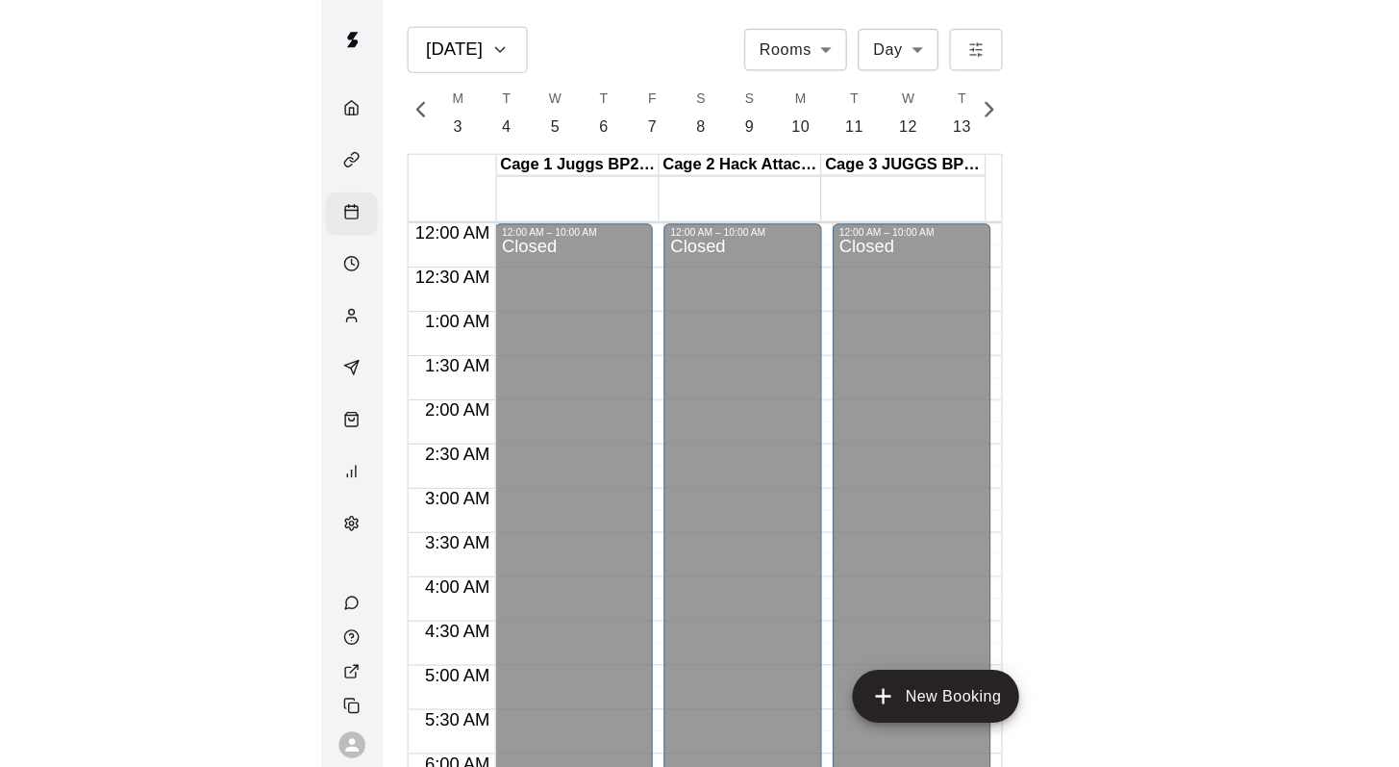
scroll to position [689, 0]
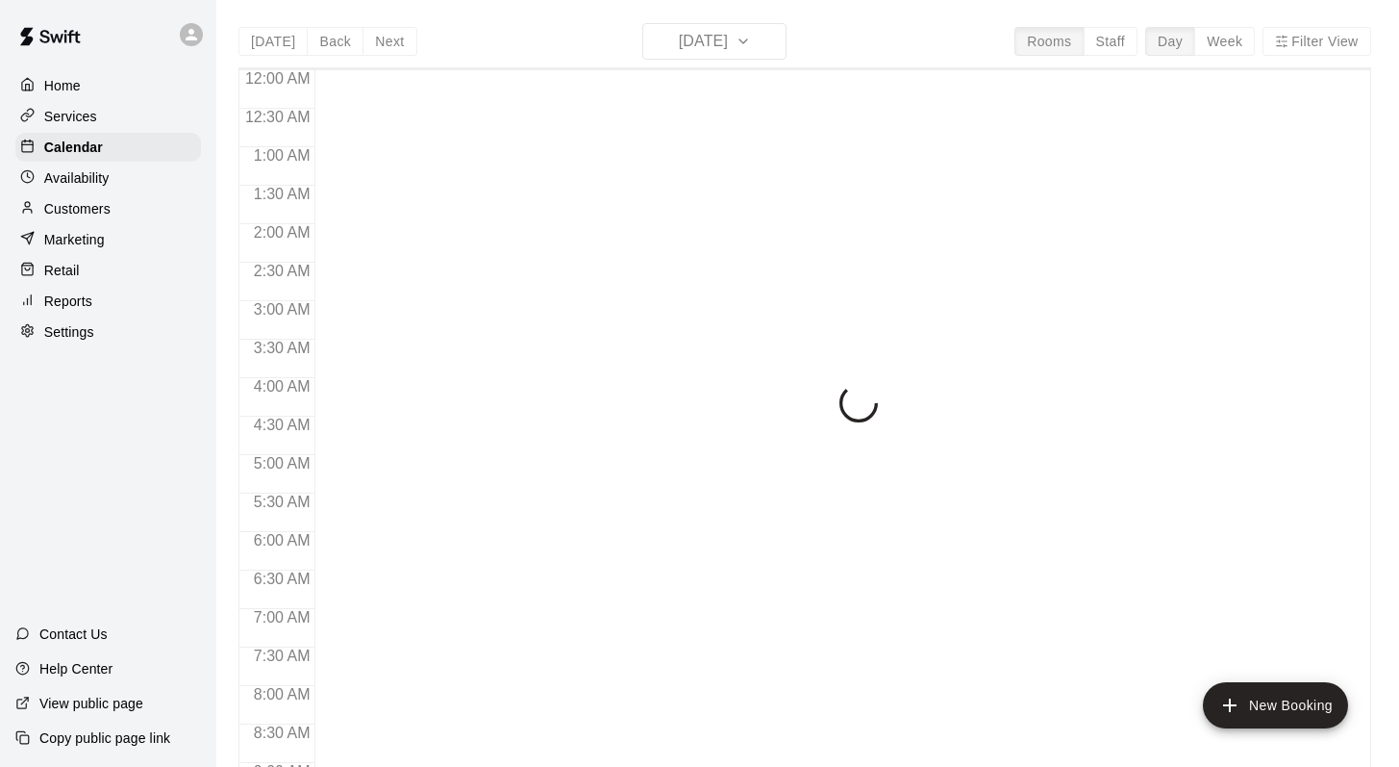
scroll to position [733, 0]
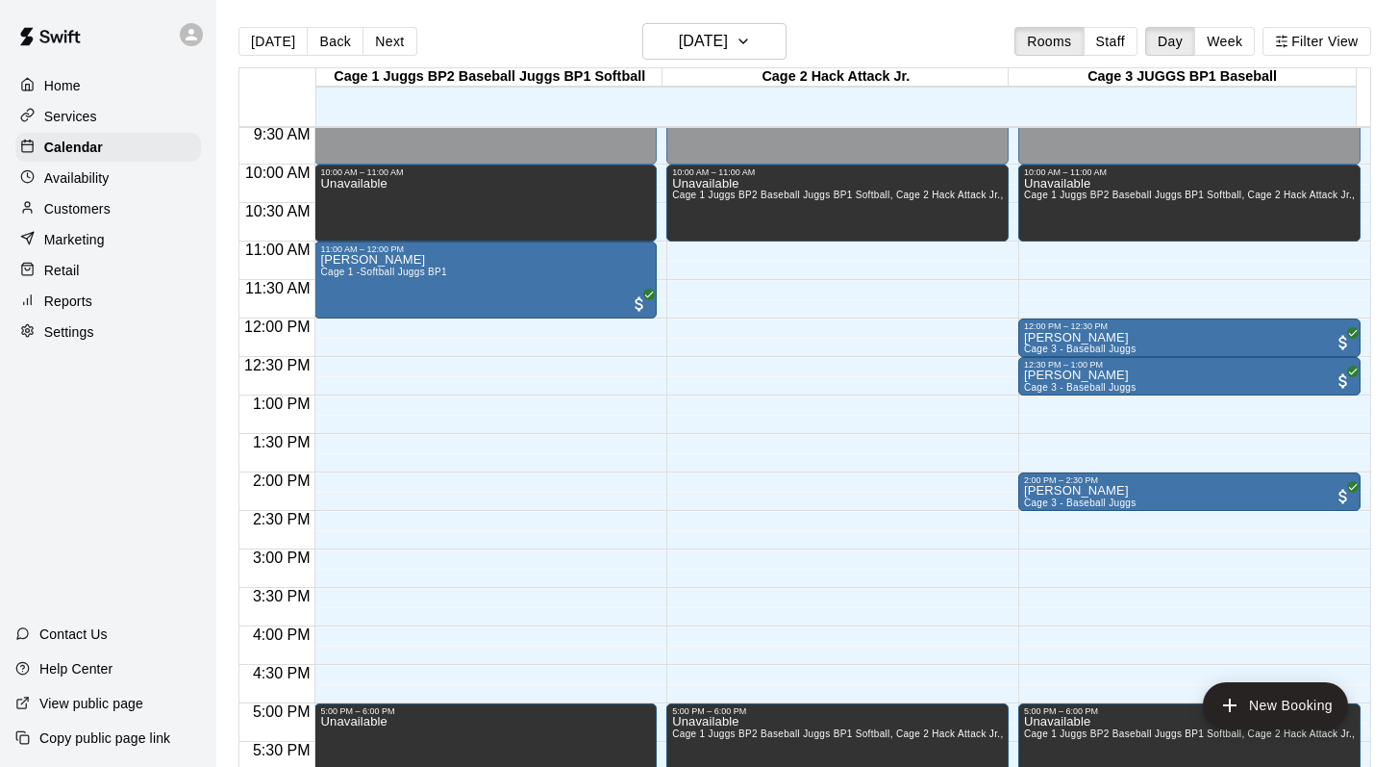
click at [63, 202] on p "Customers" at bounding box center [77, 208] width 66 height 19
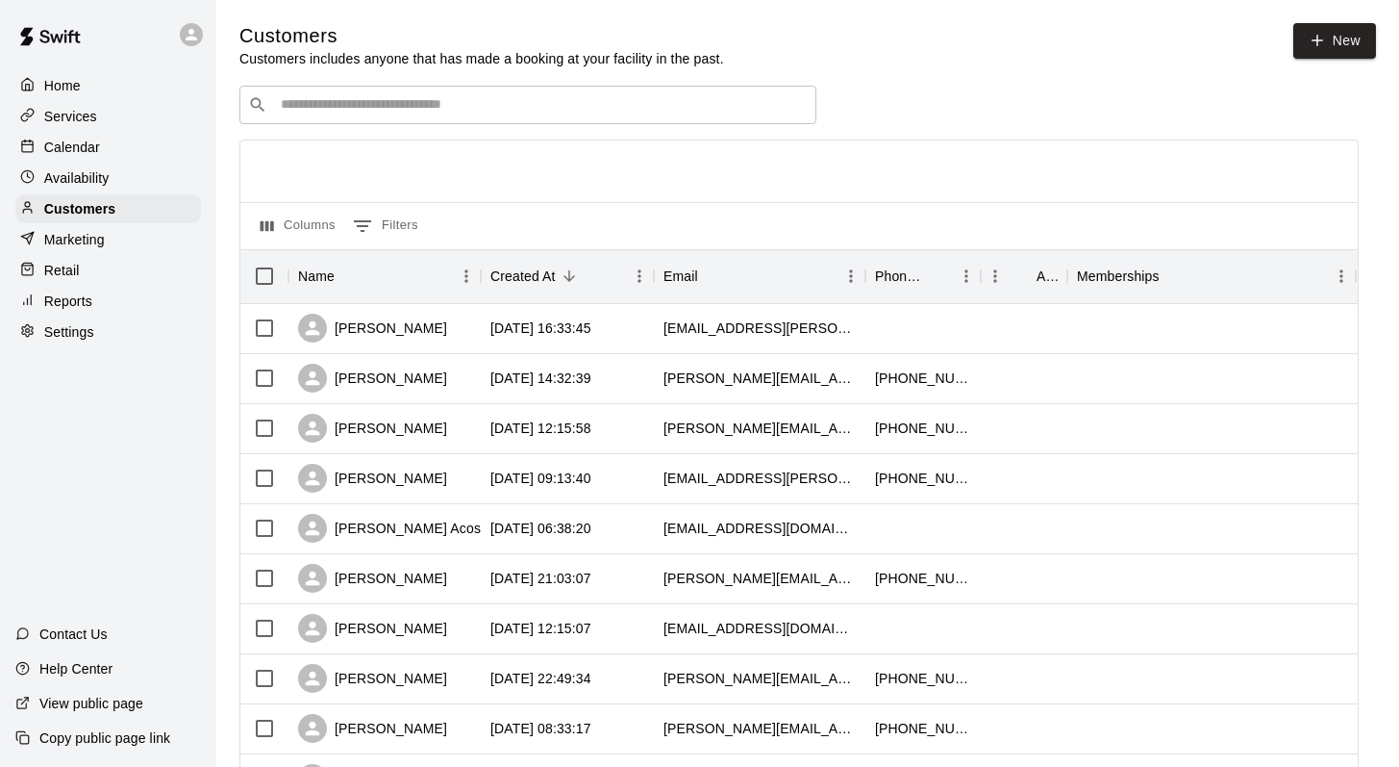
click at [286, 107] on input "Search customers by name or email" at bounding box center [541, 104] width 533 height 19
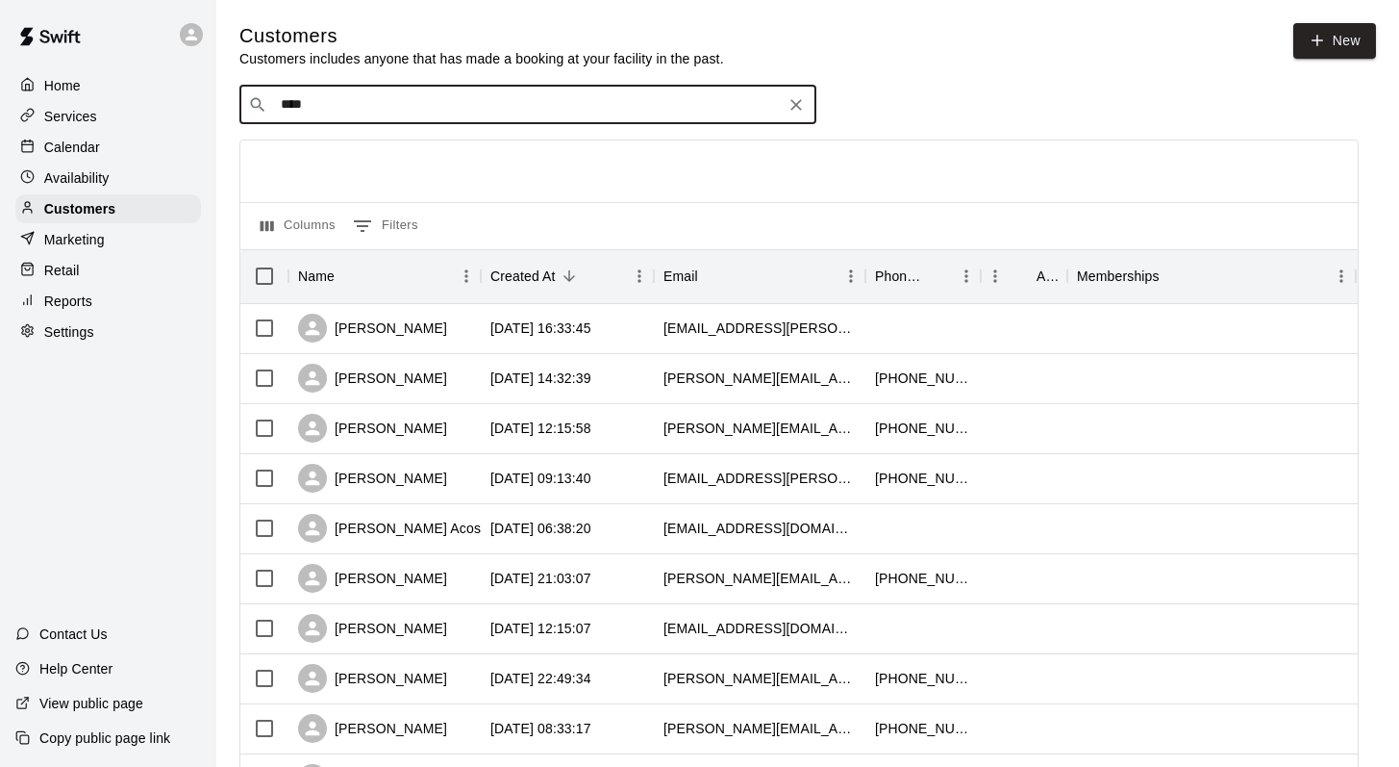
type input "*****"
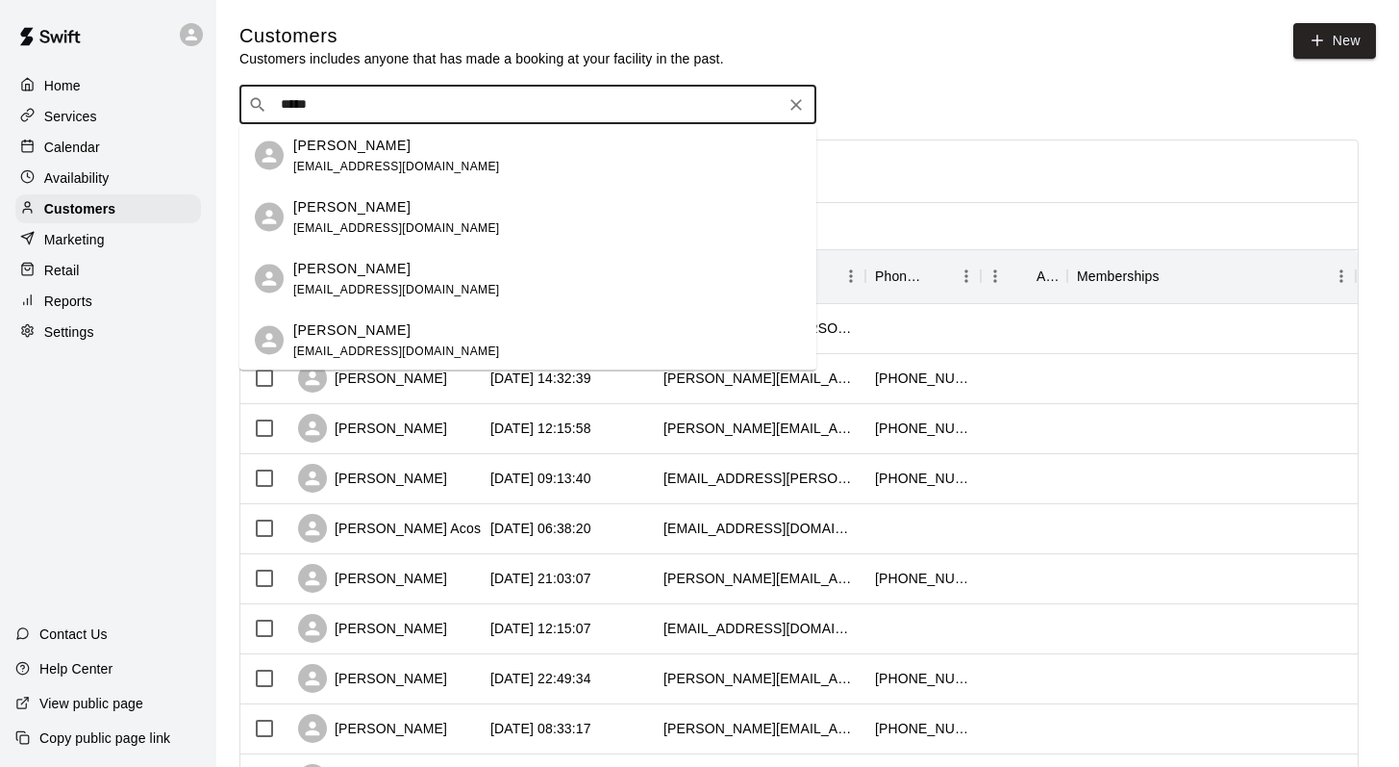
click at [312, 145] on p "Logan O'Connor" at bounding box center [351, 145] width 117 height 20
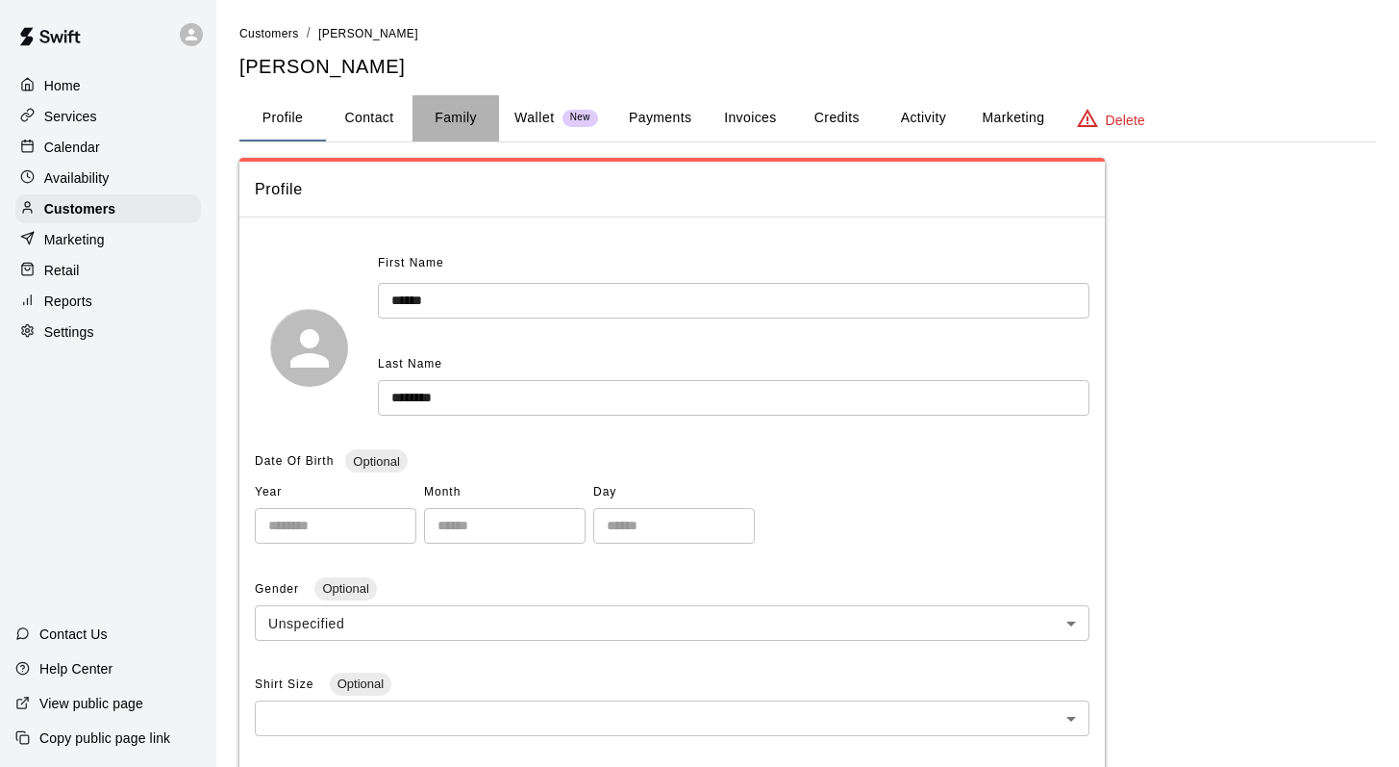
click at [444, 117] on button "Family" at bounding box center [456, 118] width 87 height 46
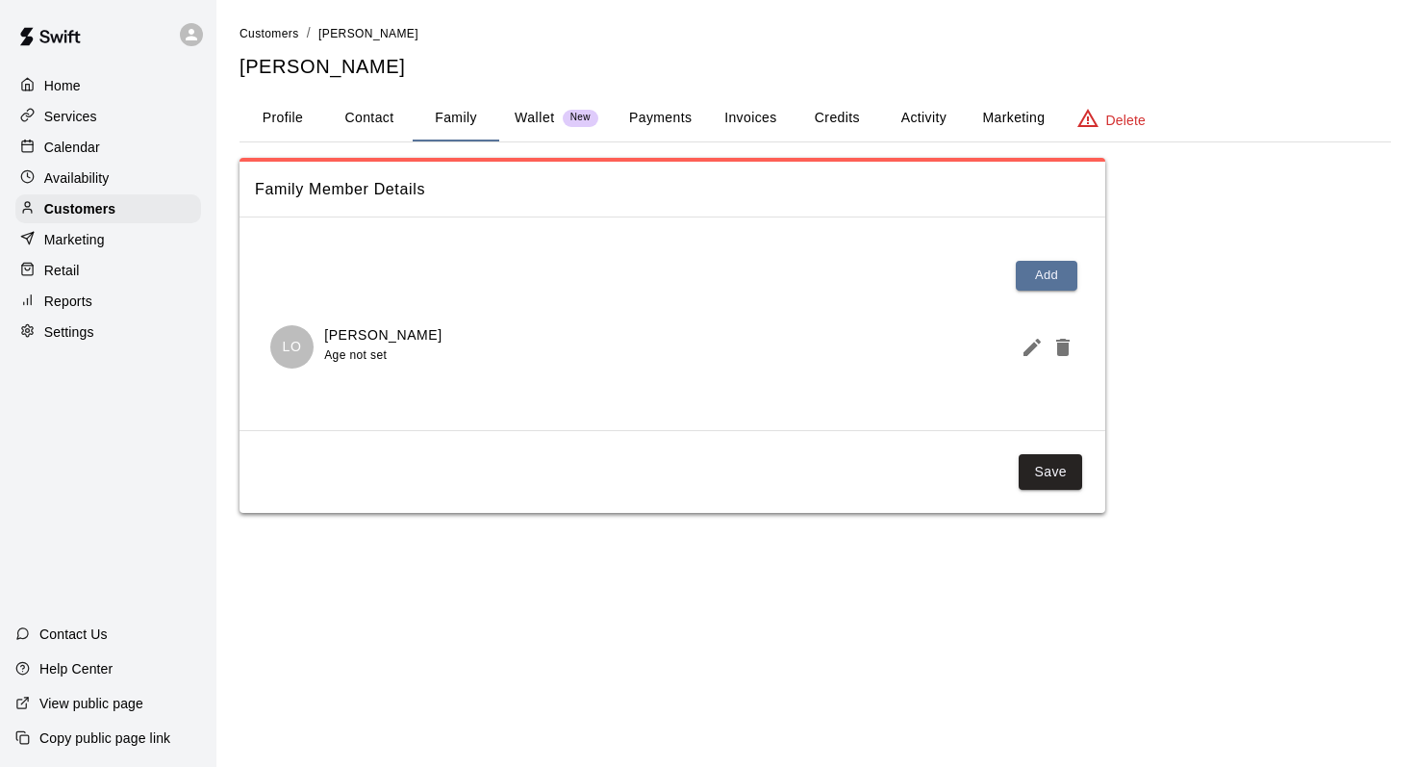
click at [920, 117] on button "Activity" at bounding box center [923, 118] width 87 height 46
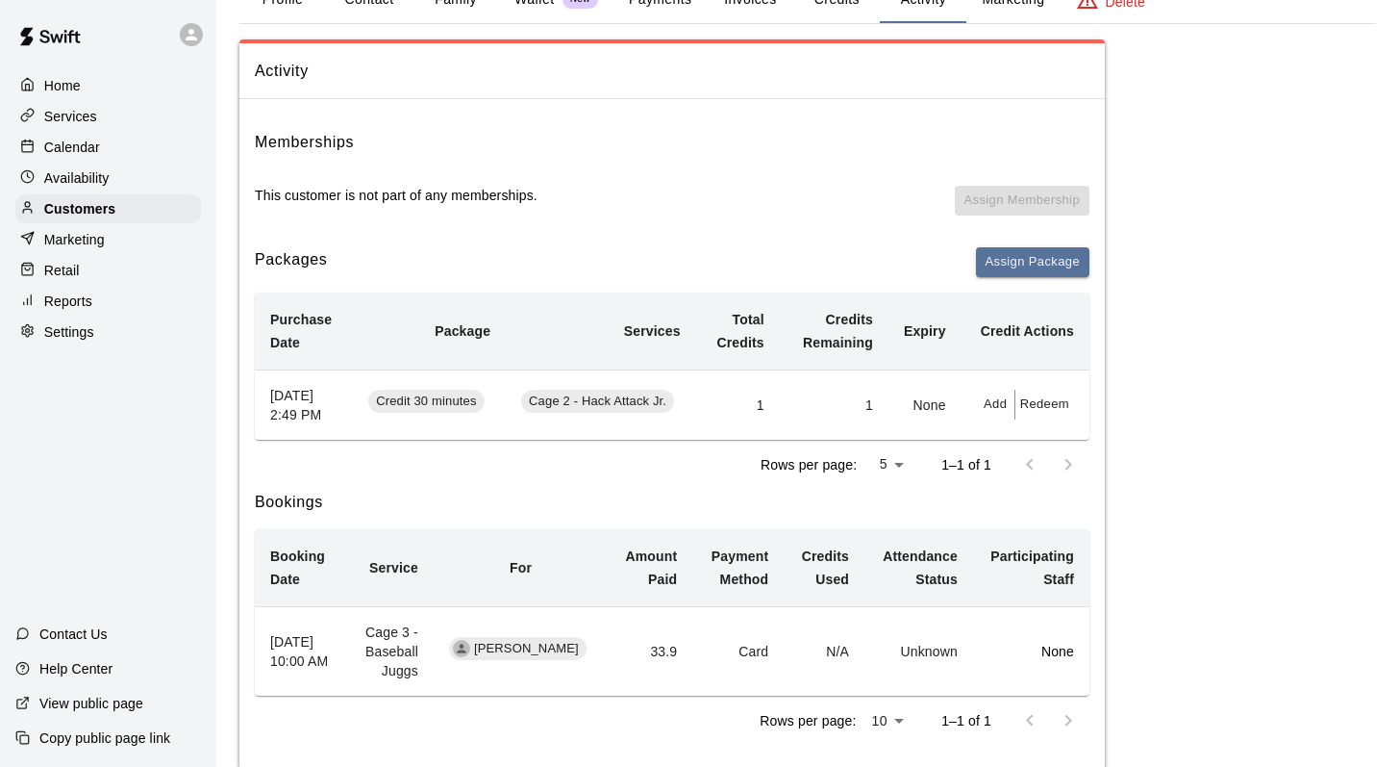
scroll to position [178, 0]
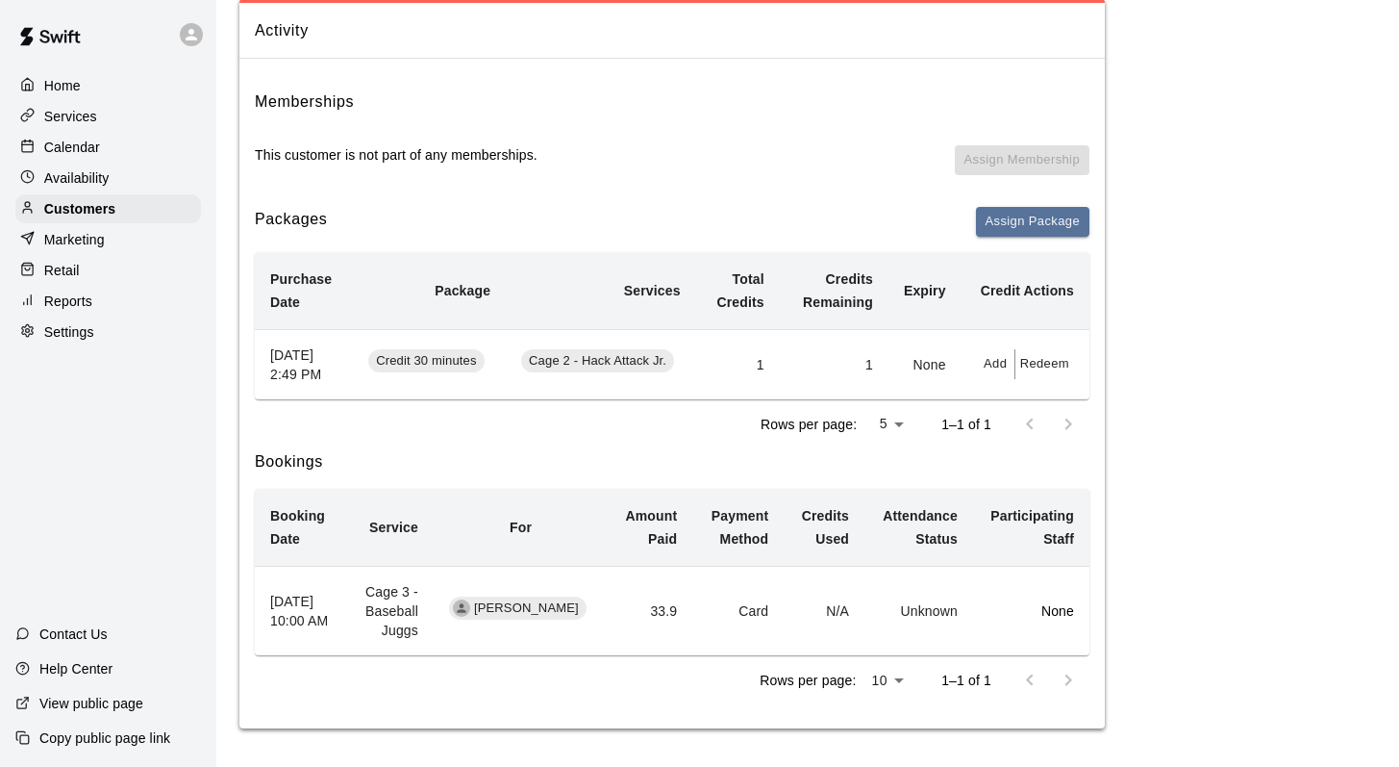
click at [97, 139] on p "Calendar" at bounding box center [72, 147] width 56 height 19
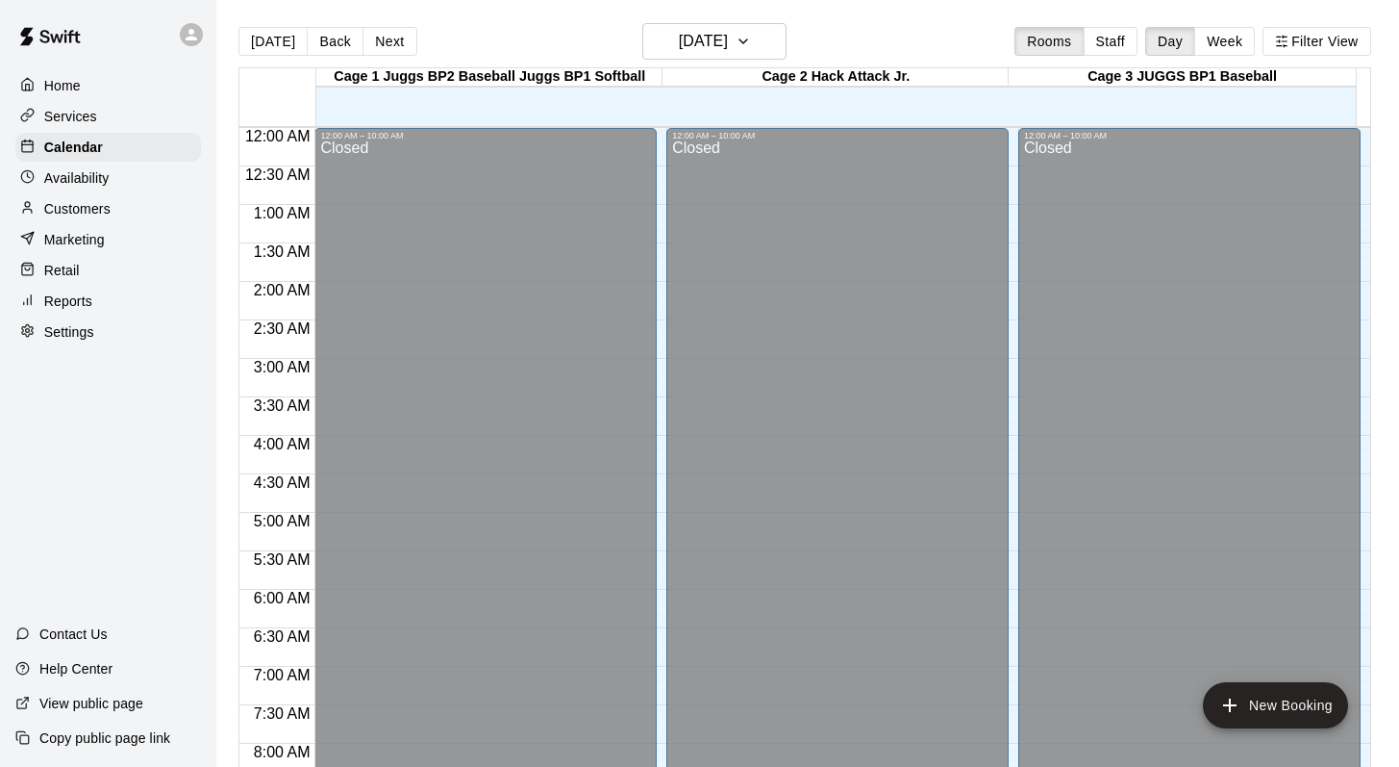
scroll to position [734, 0]
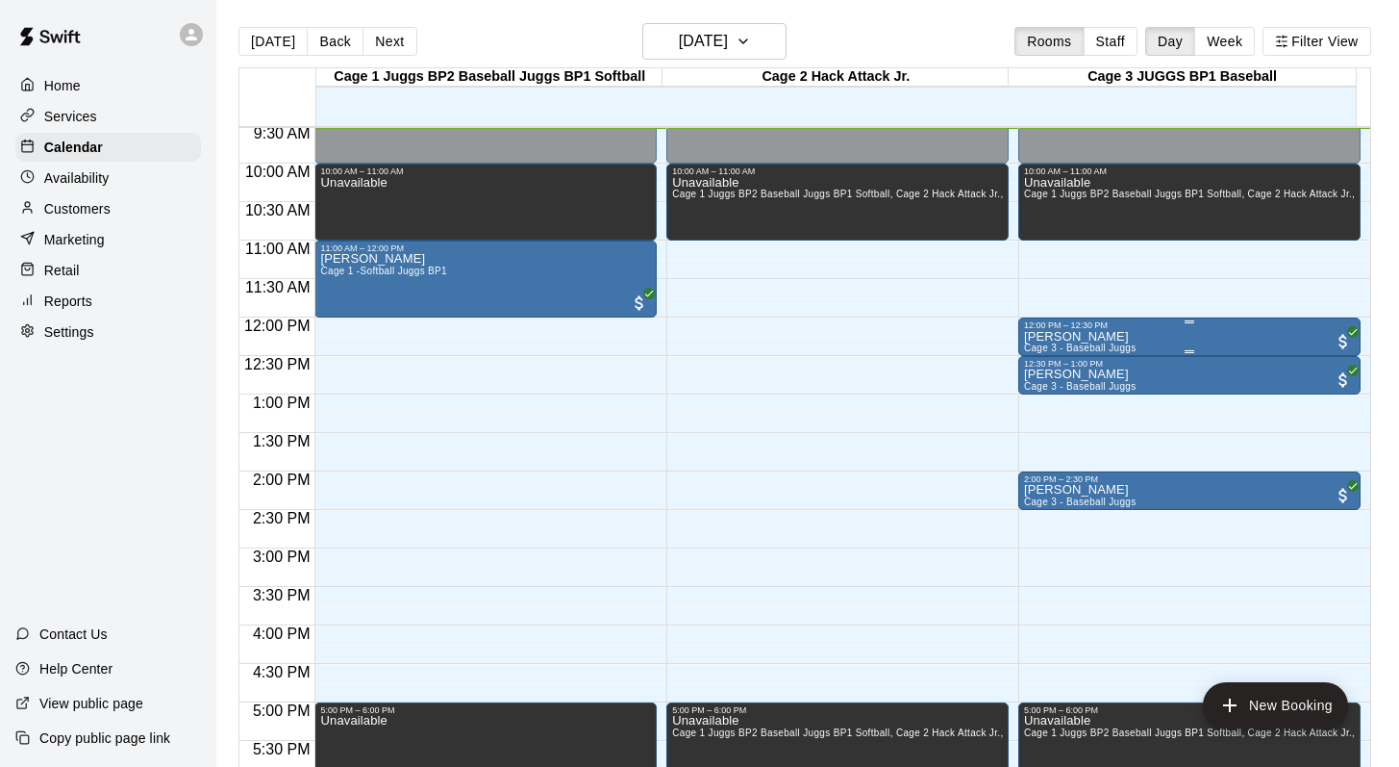
click at [1042, 329] on div "12:00 PM – 12:30 PM" at bounding box center [1189, 325] width 331 height 10
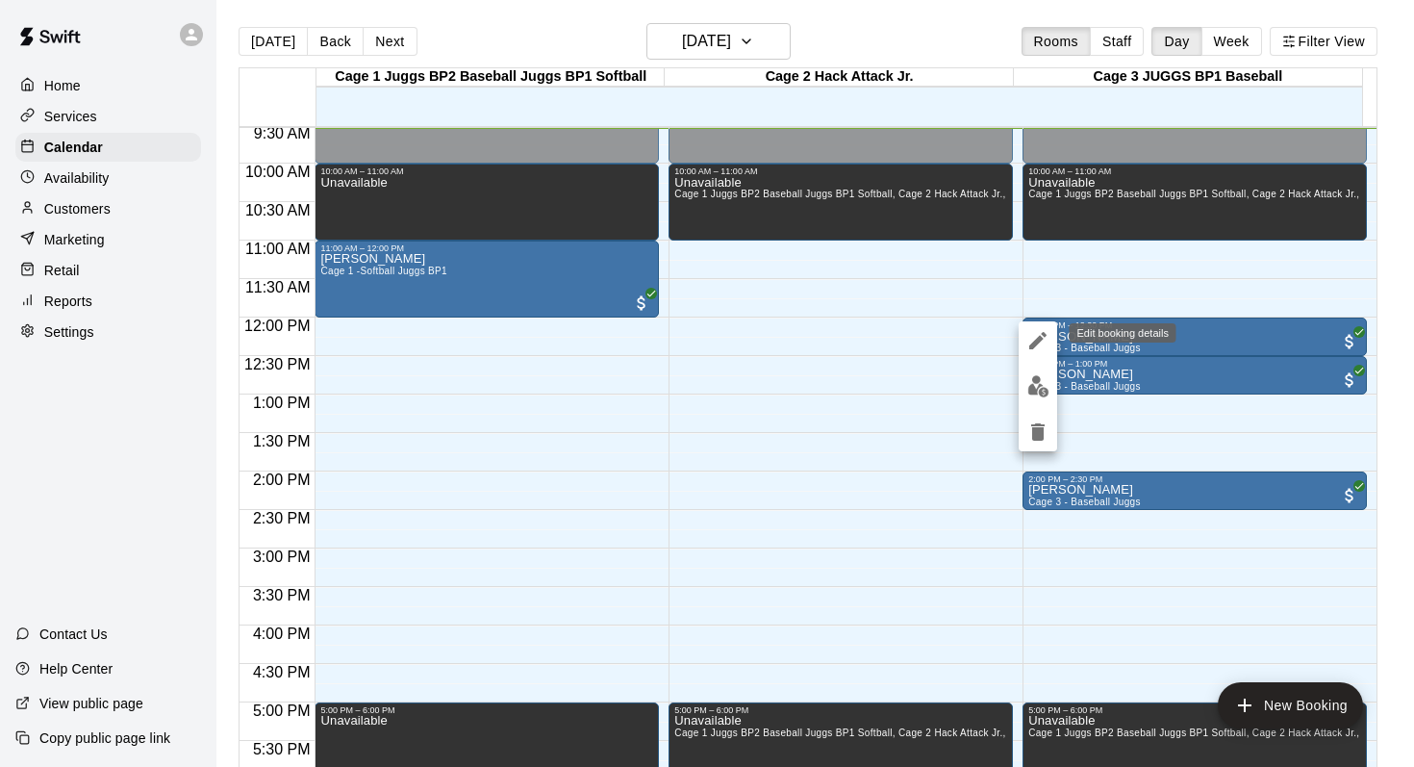
click at [1032, 337] on icon "edit" at bounding box center [1037, 340] width 23 height 23
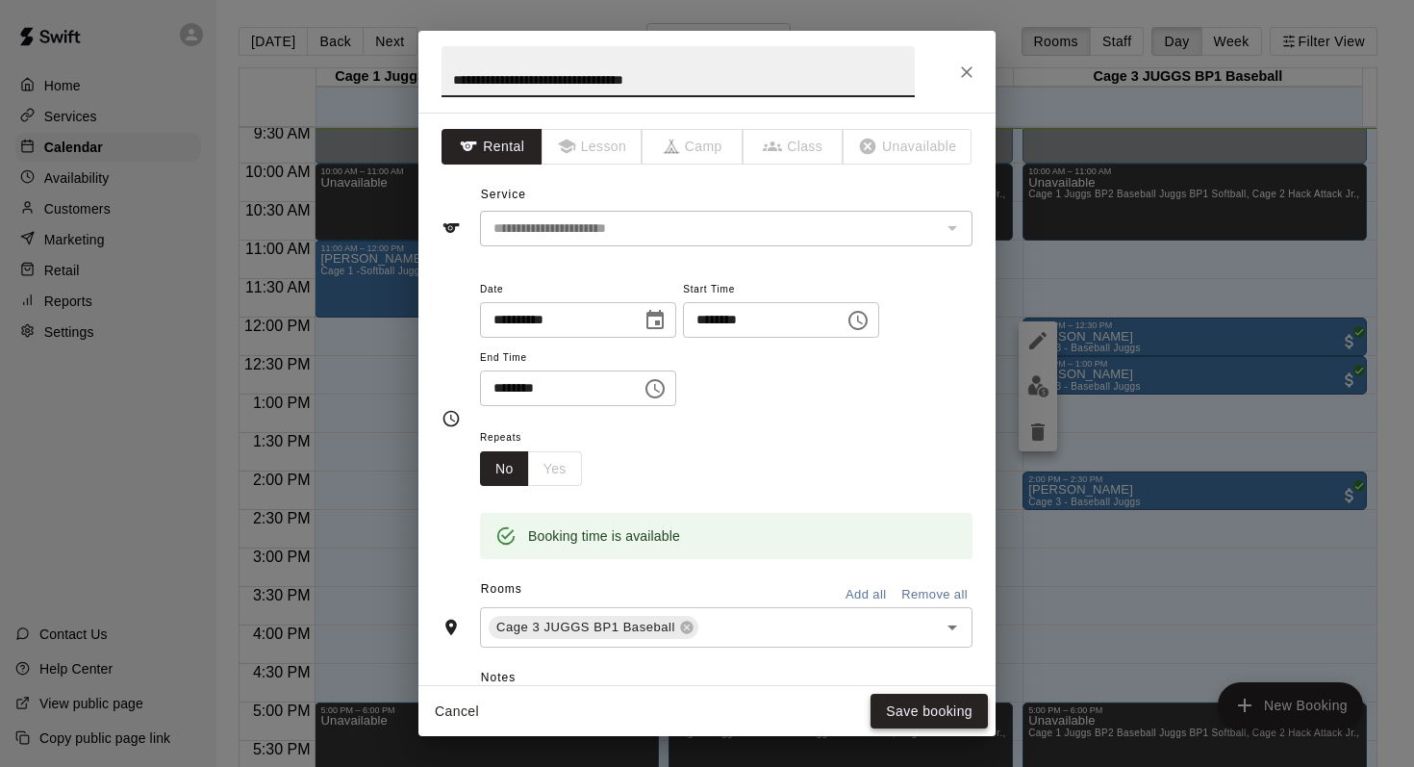
type input "**********"
click at [893, 698] on button "Save booking" at bounding box center [928, 711] width 117 height 36
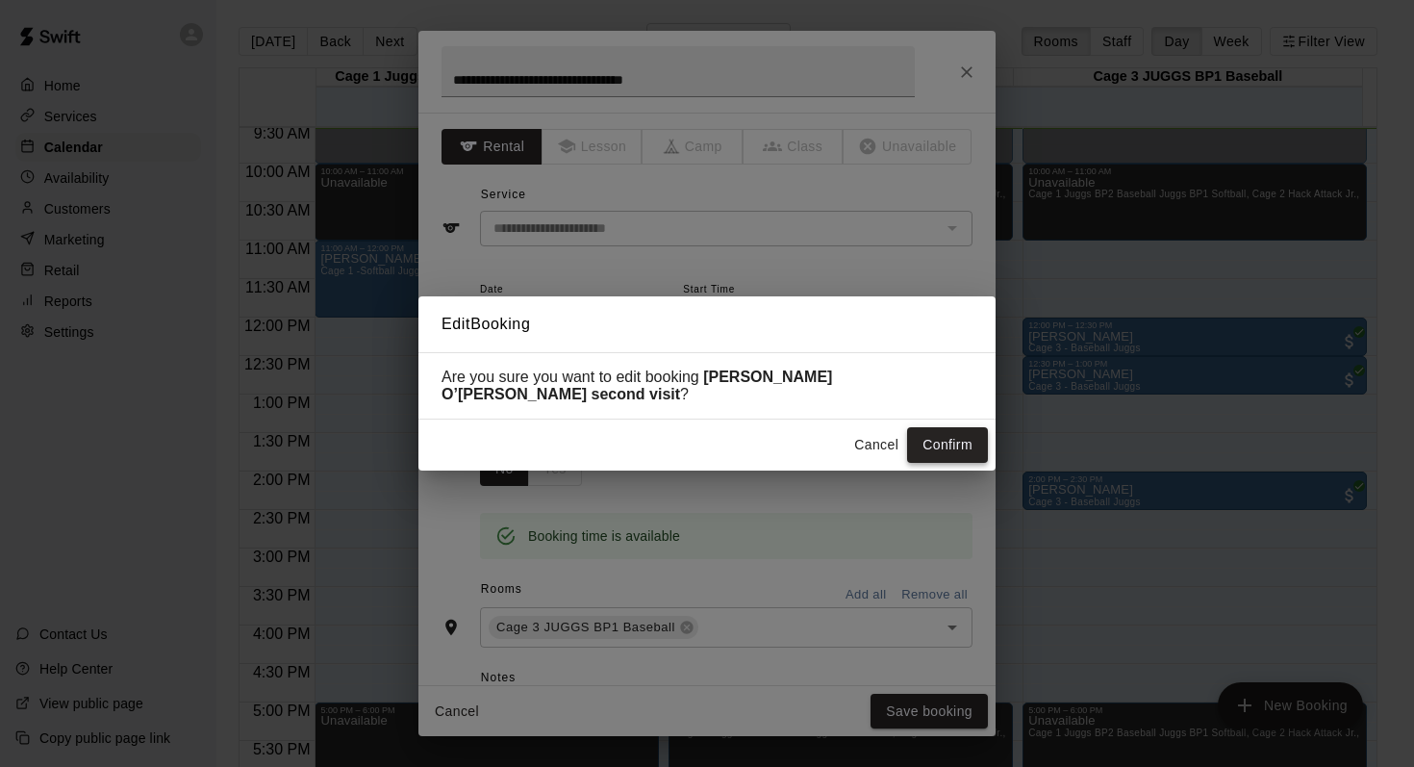
click at [912, 435] on button "Confirm" at bounding box center [947, 445] width 81 height 36
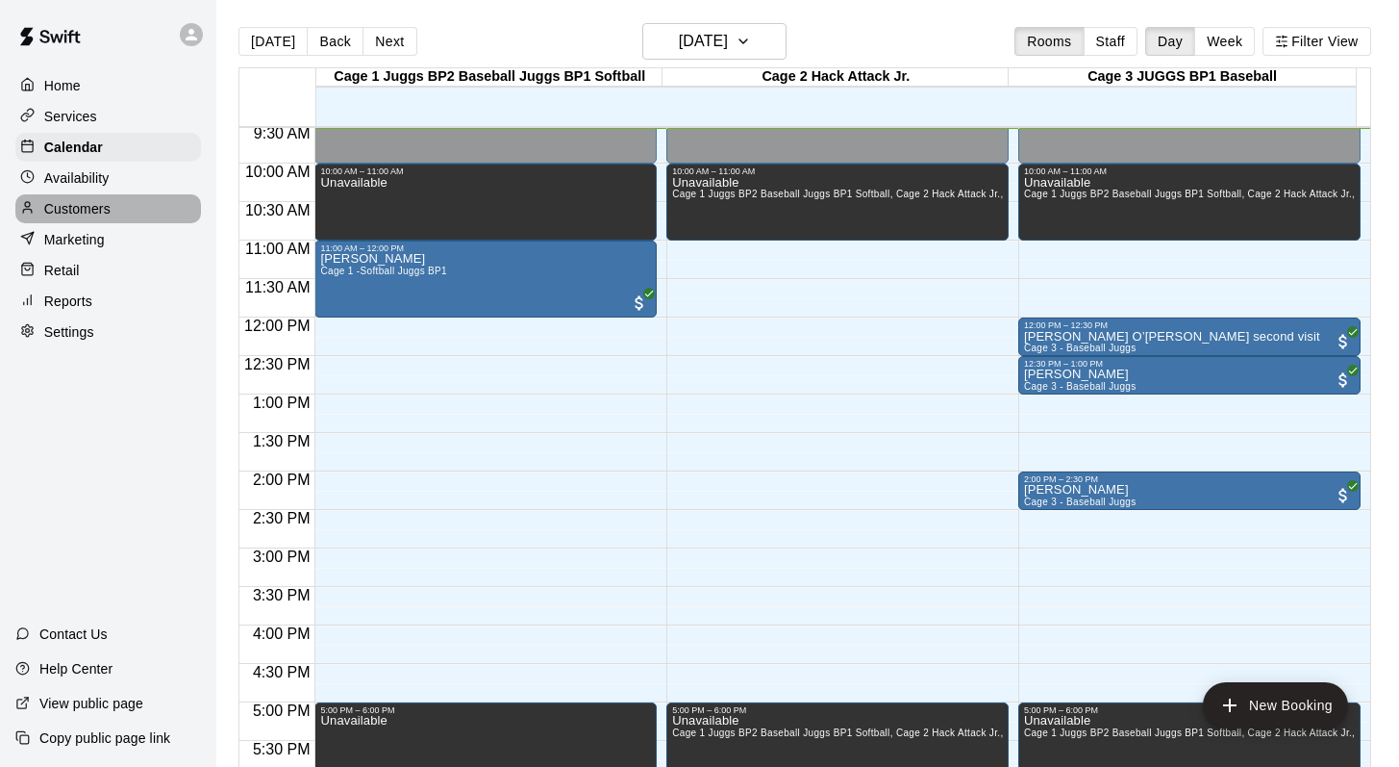
click at [60, 212] on p "Customers" at bounding box center [77, 208] width 66 height 19
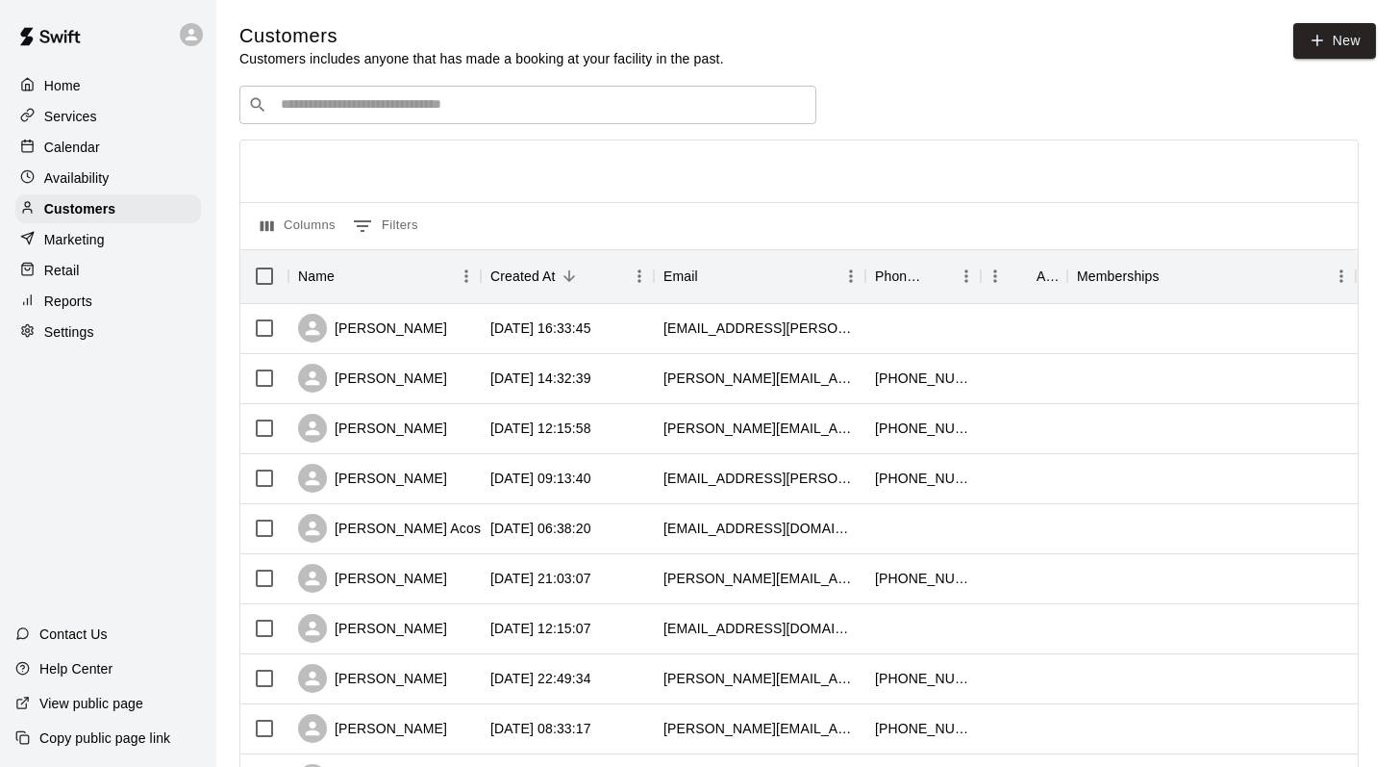
click at [319, 104] on input "Search customers by name or email" at bounding box center [541, 104] width 533 height 19
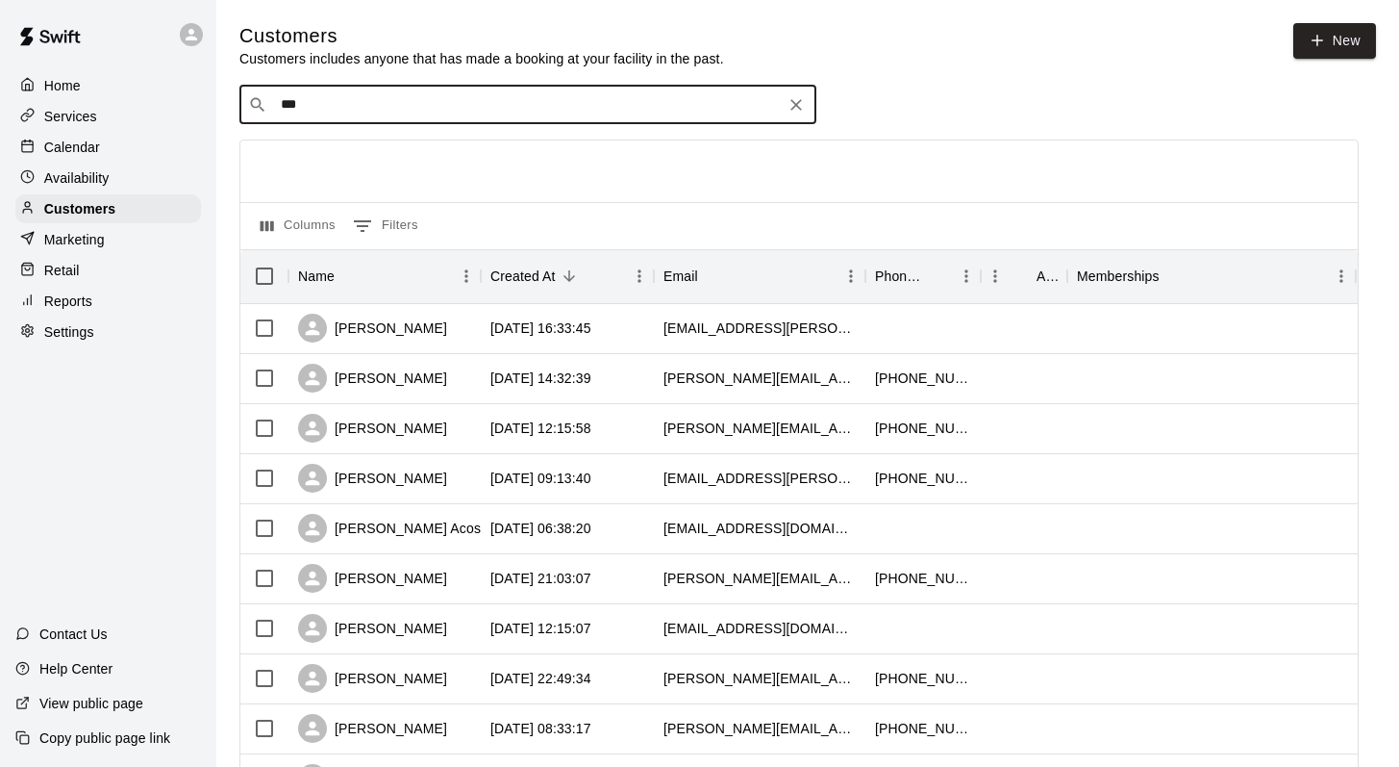
type input "****"
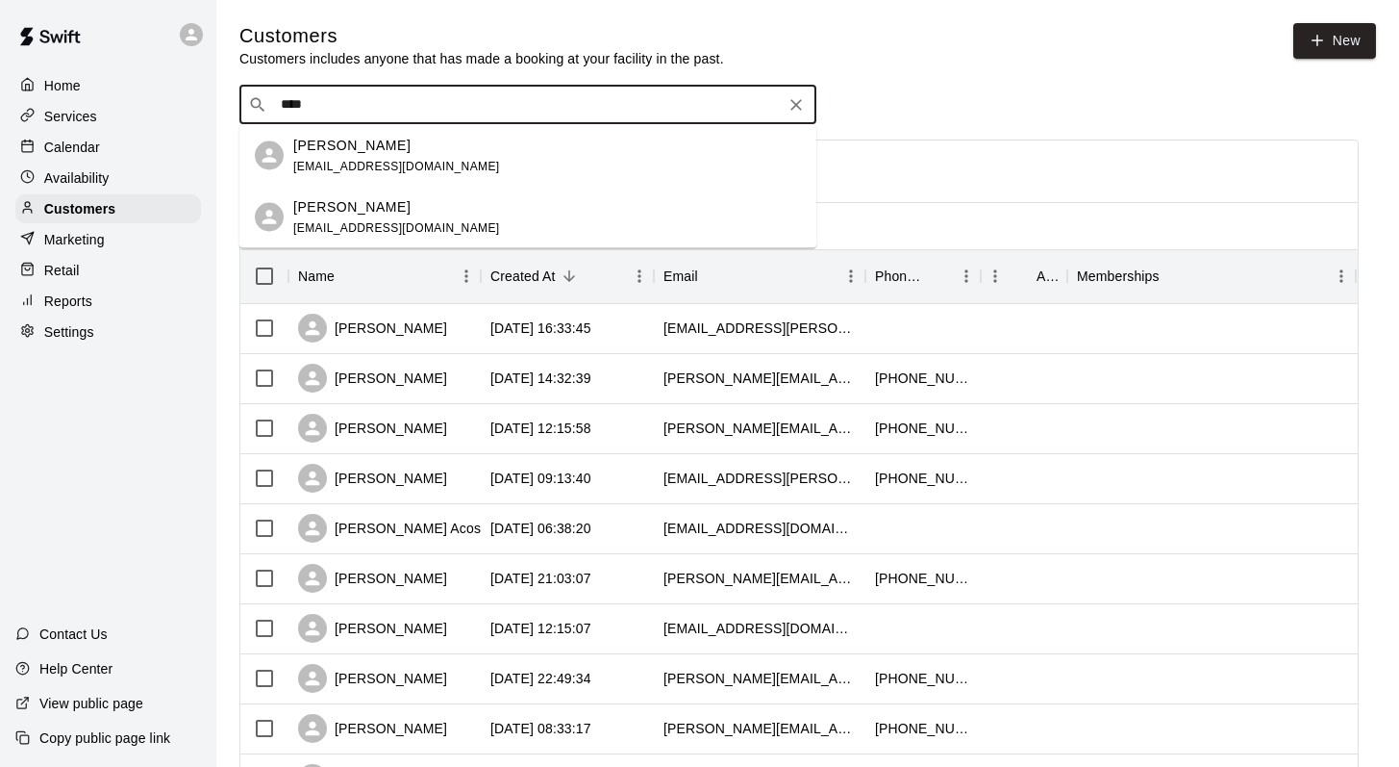
click at [338, 196] on p "kole chapman" at bounding box center [351, 206] width 117 height 20
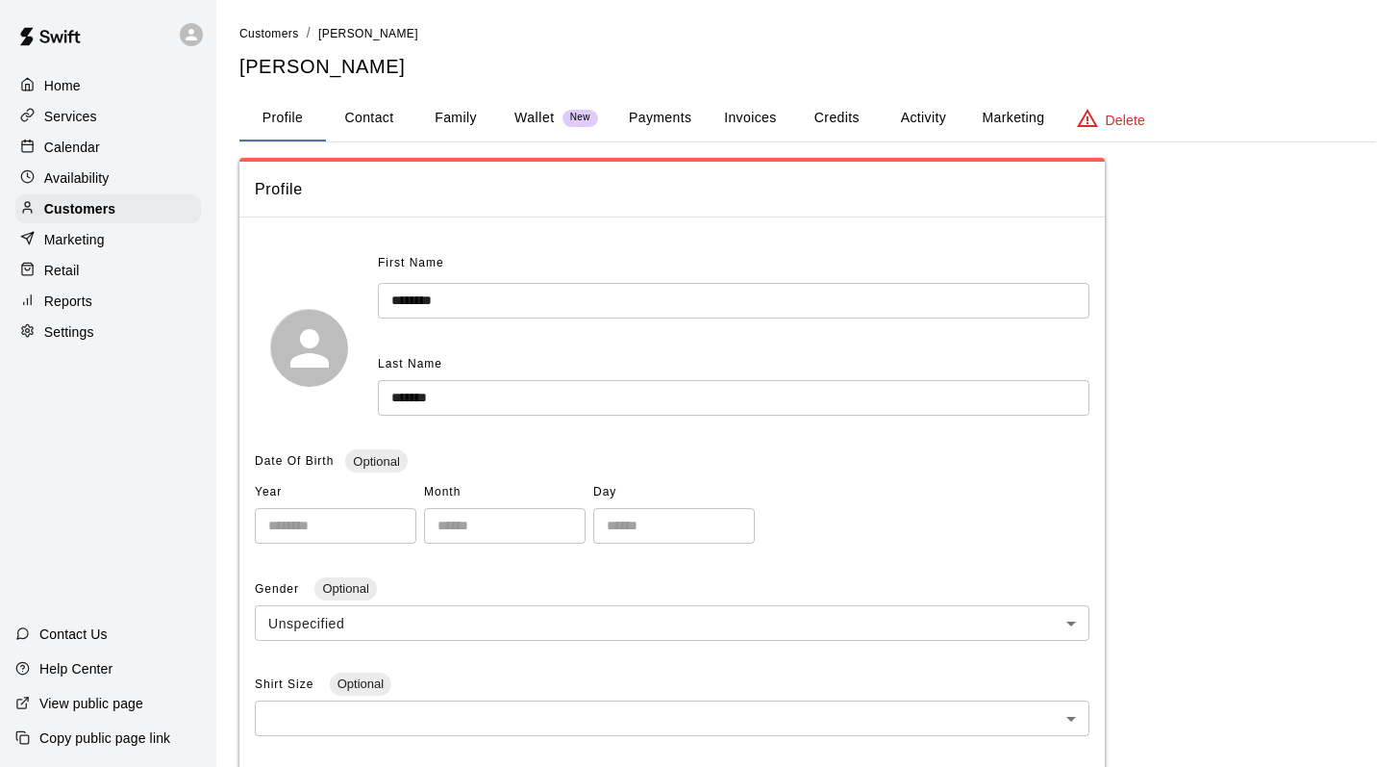
click at [442, 118] on button "Family" at bounding box center [456, 118] width 87 height 46
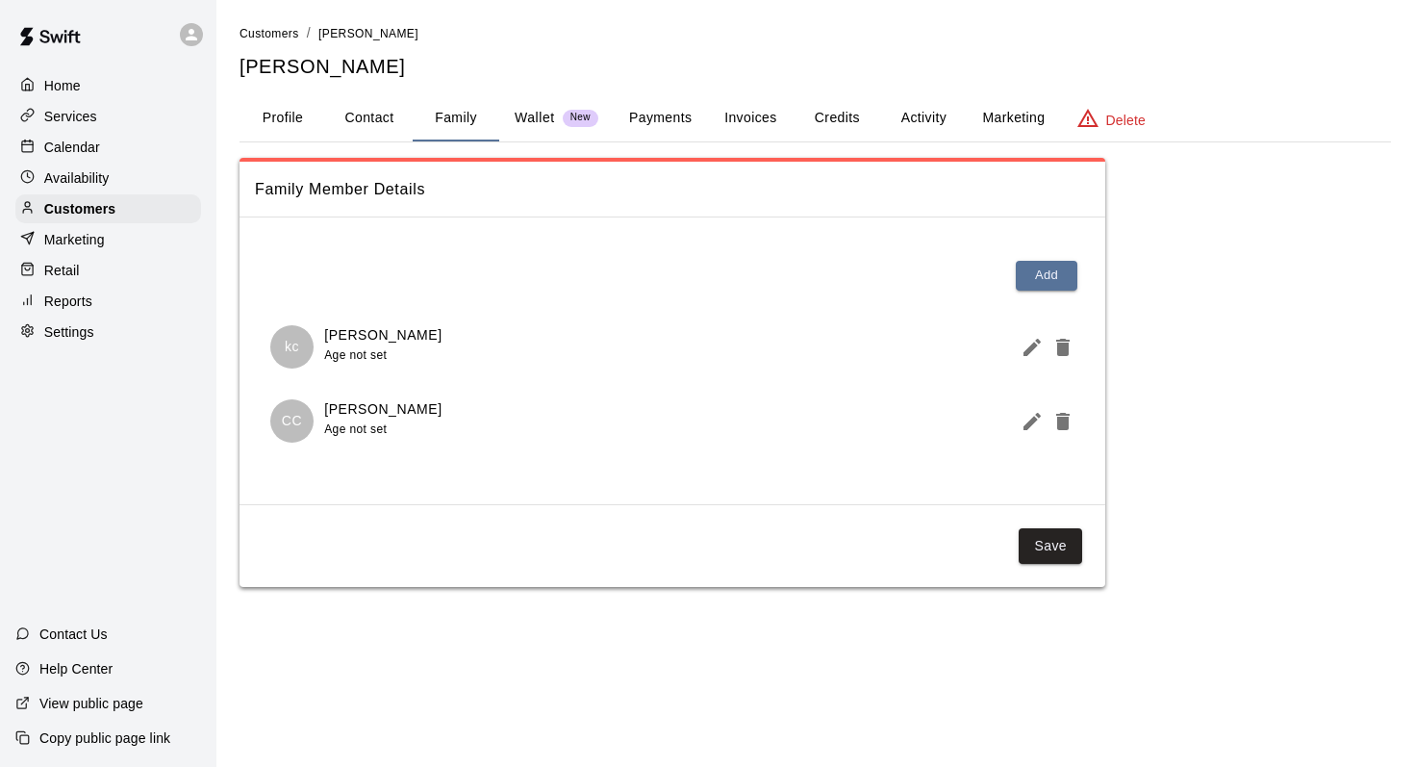
click at [908, 116] on button "Activity" at bounding box center [923, 118] width 87 height 46
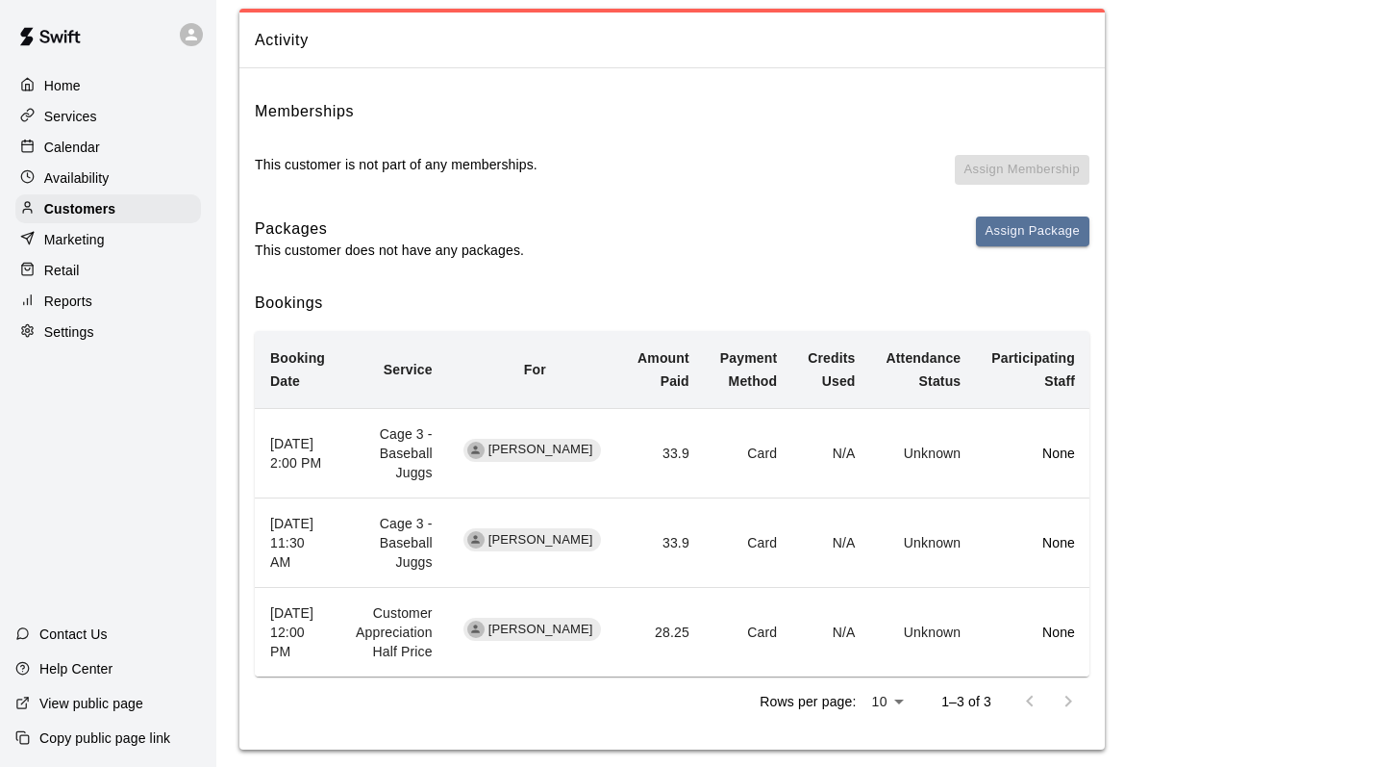
scroll to position [170, 0]
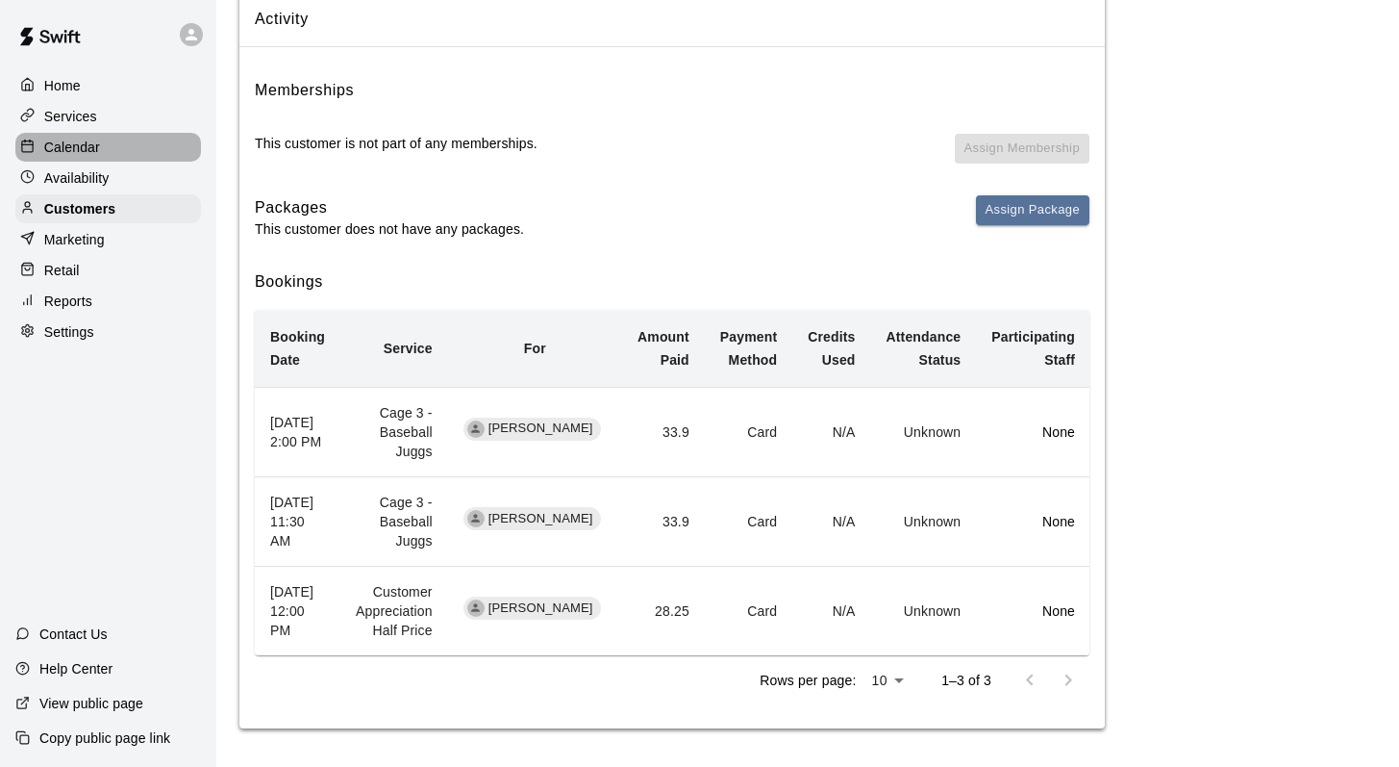
click at [82, 139] on p "Calendar" at bounding box center [72, 147] width 56 height 19
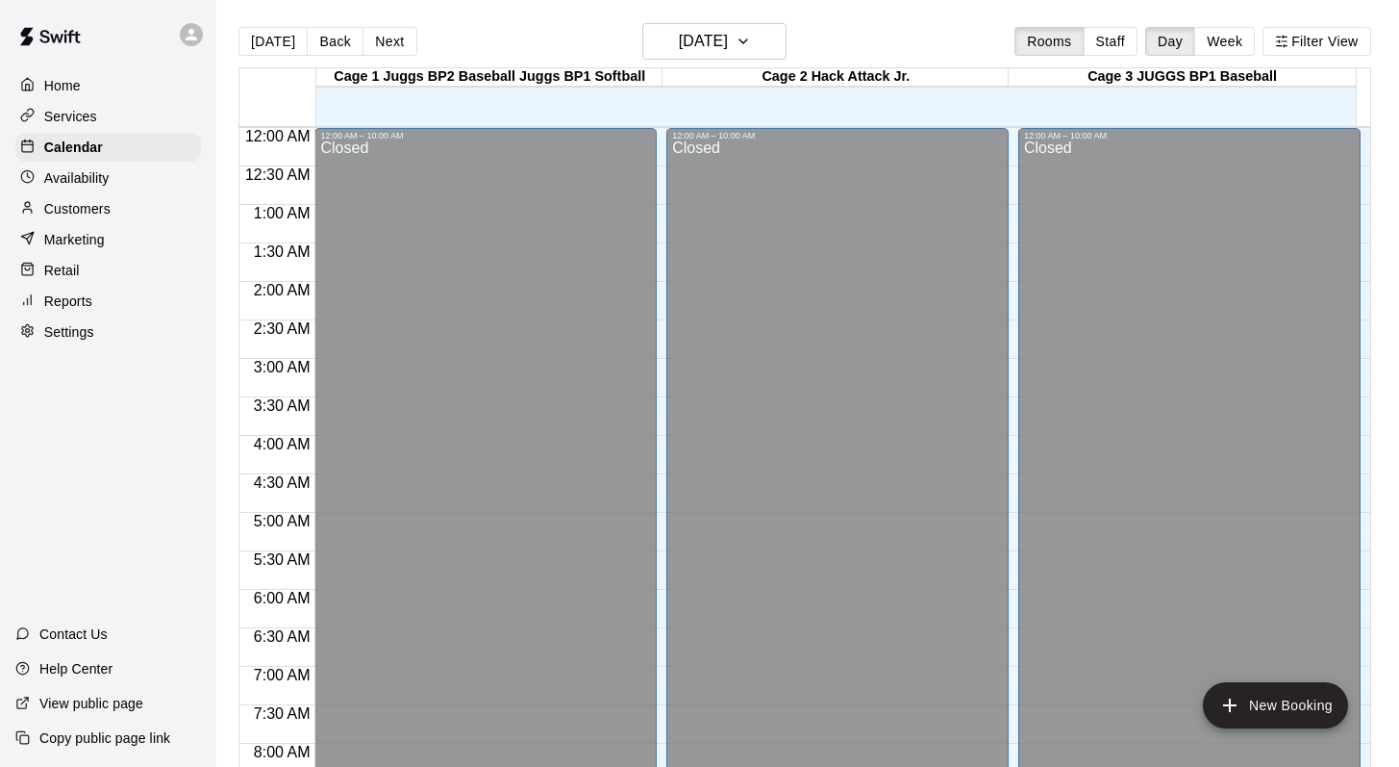
scroll to position [735, 0]
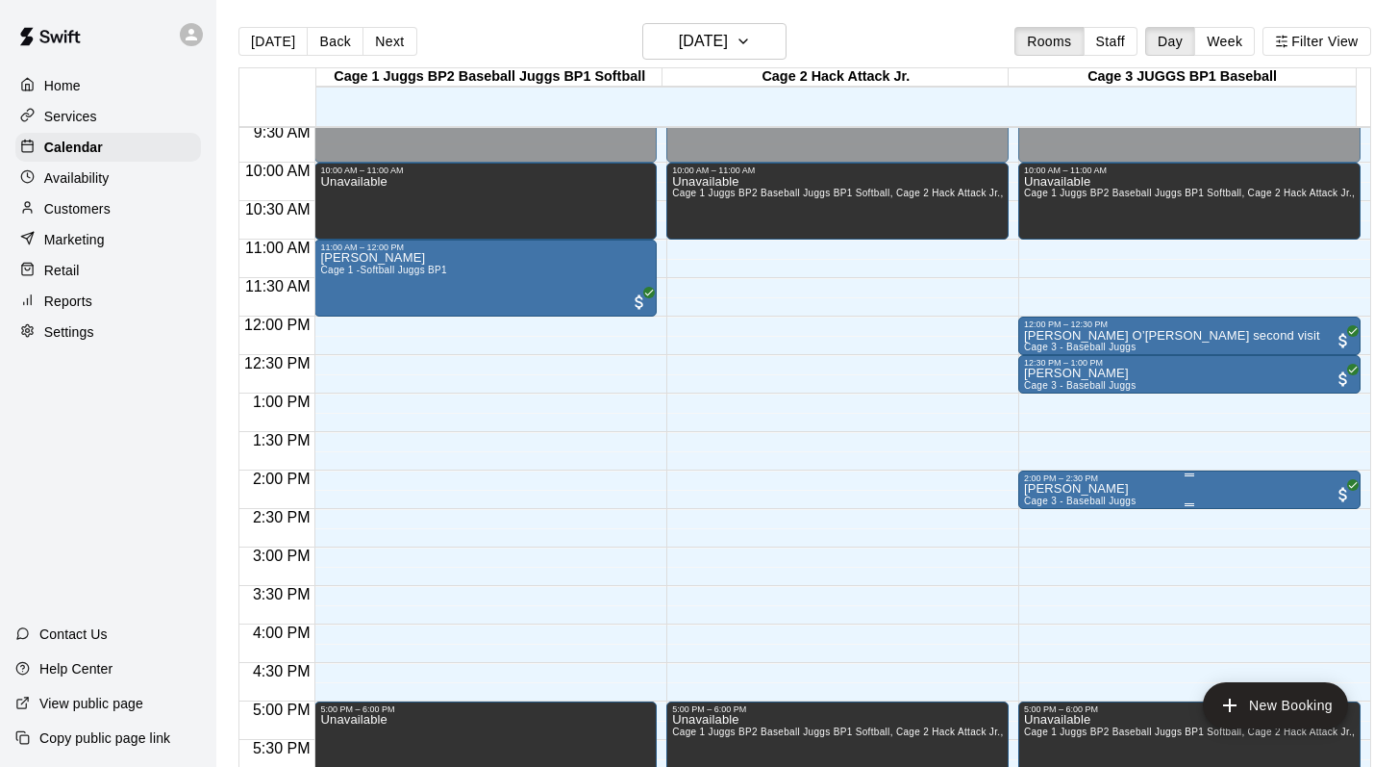
click at [1070, 481] on div "2:00 PM – 2:30 PM" at bounding box center [1189, 478] width 331 height 10
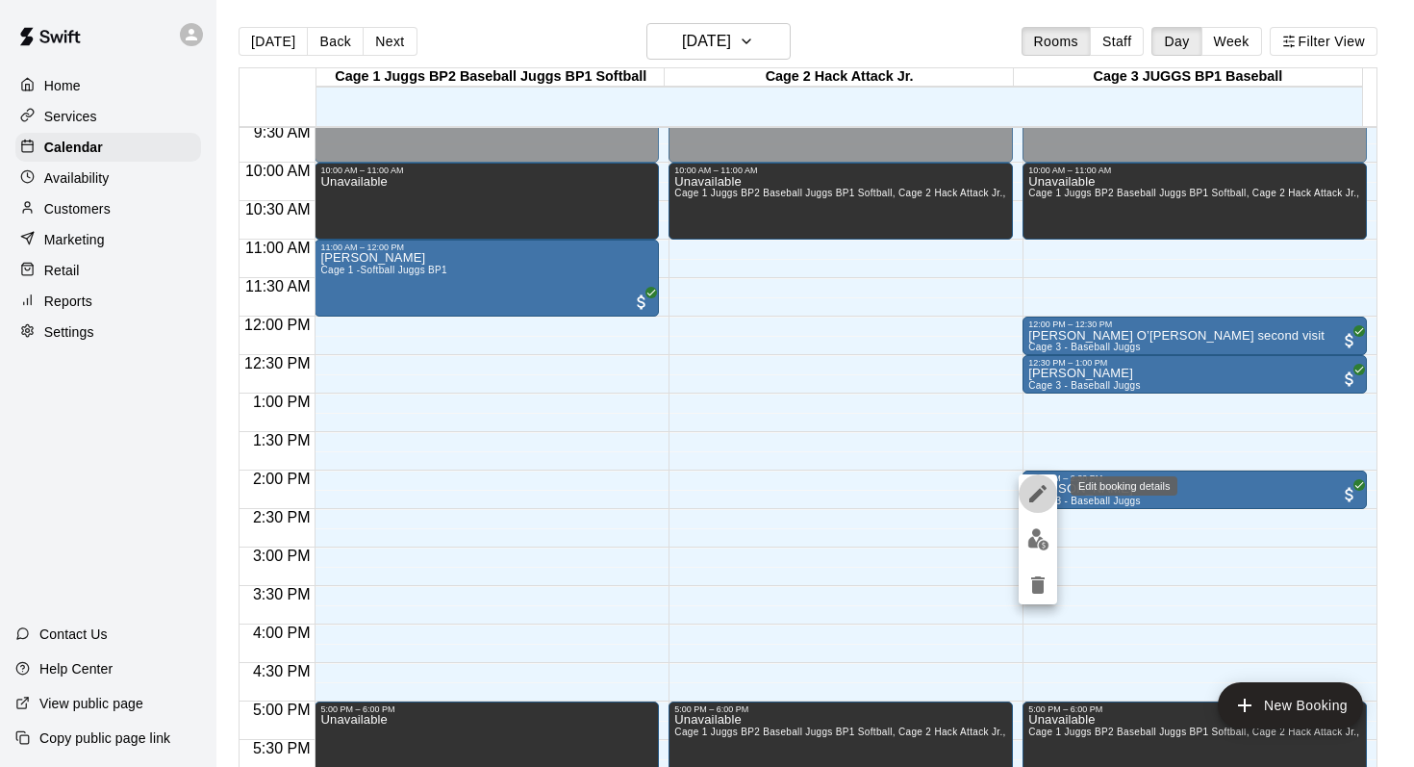
click at [1029, 491] on icon "edit" at bounding box center [1037, 493] width 23 height 23
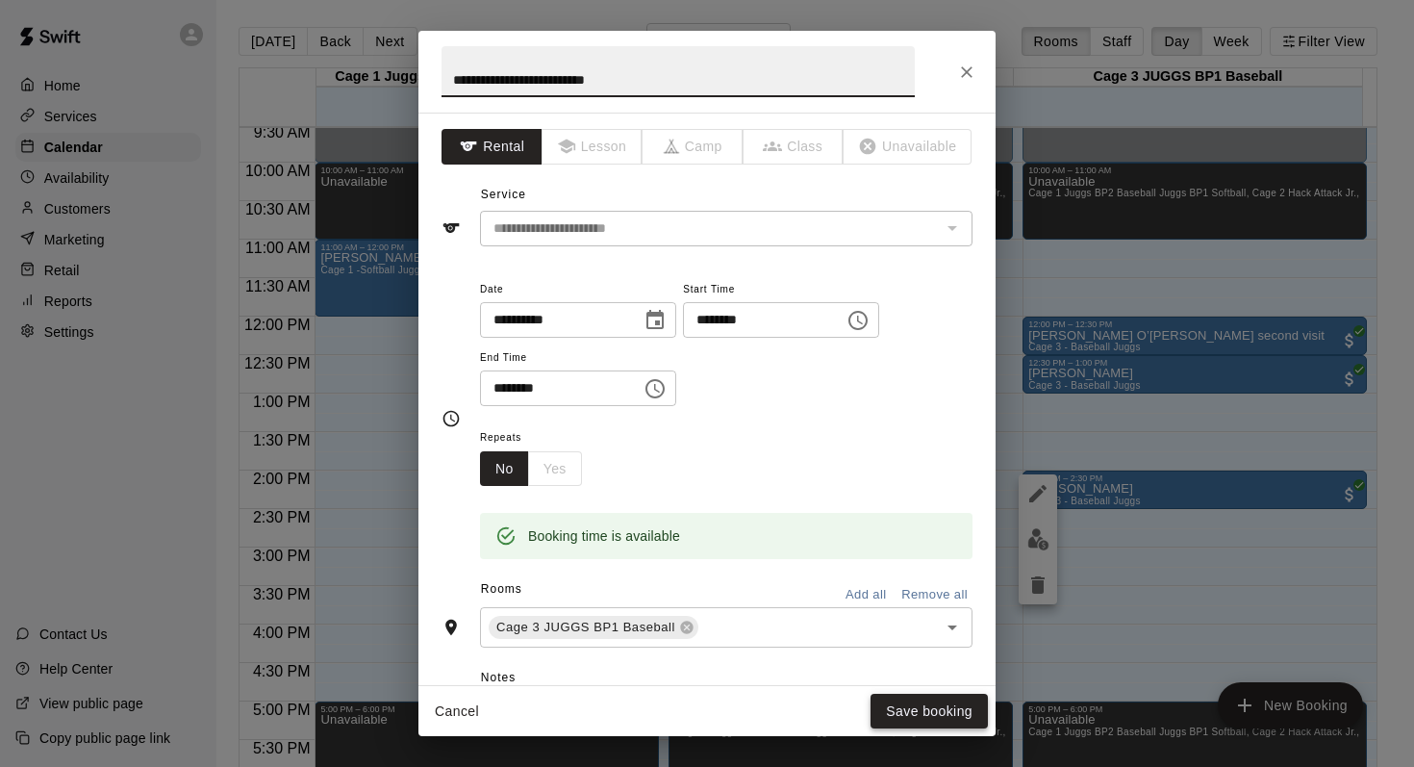
type input "**********"
click at [916, 716] on button "Save booking" at bounding box center [928, 711] width 117 height 36
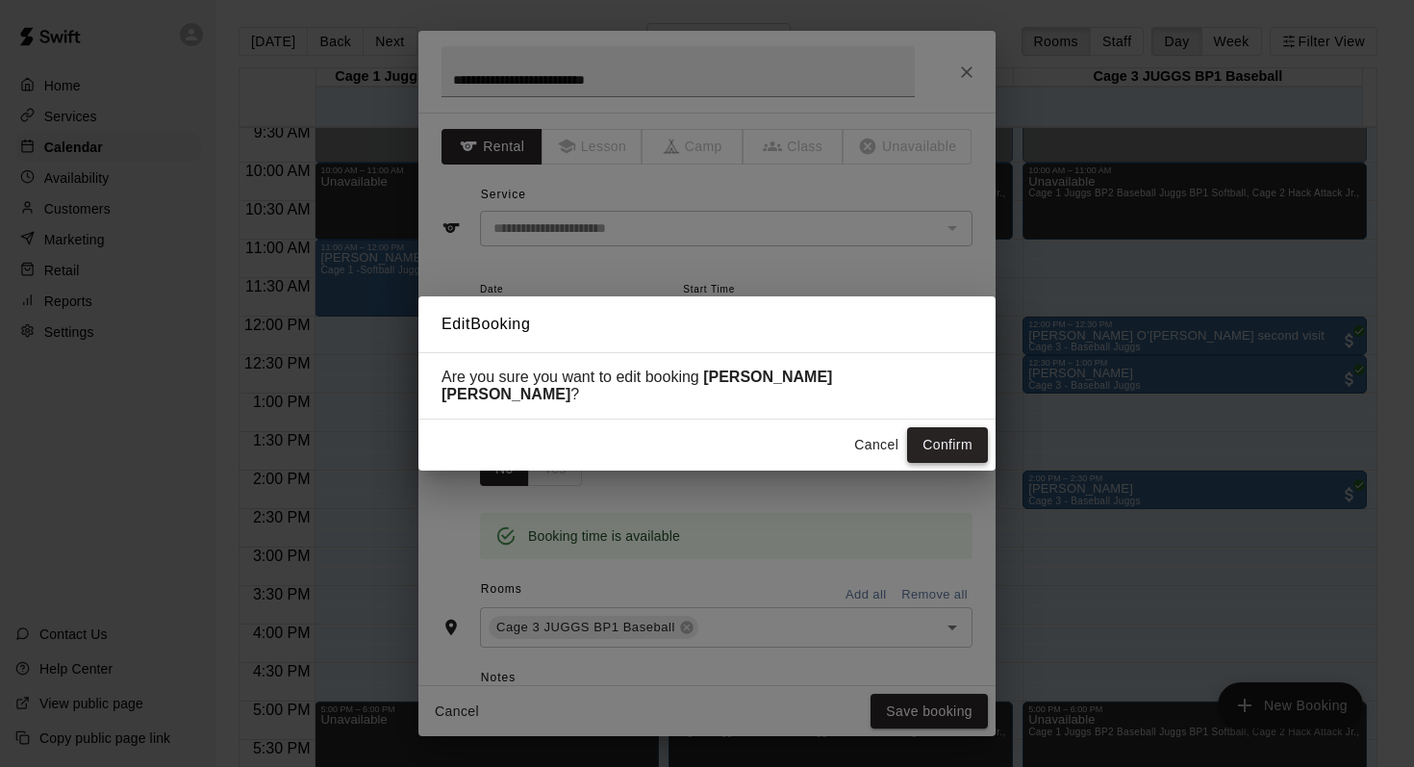
click at [922, 431] on button "Confirm" at bounding box center [947, 445] width 81 height 36
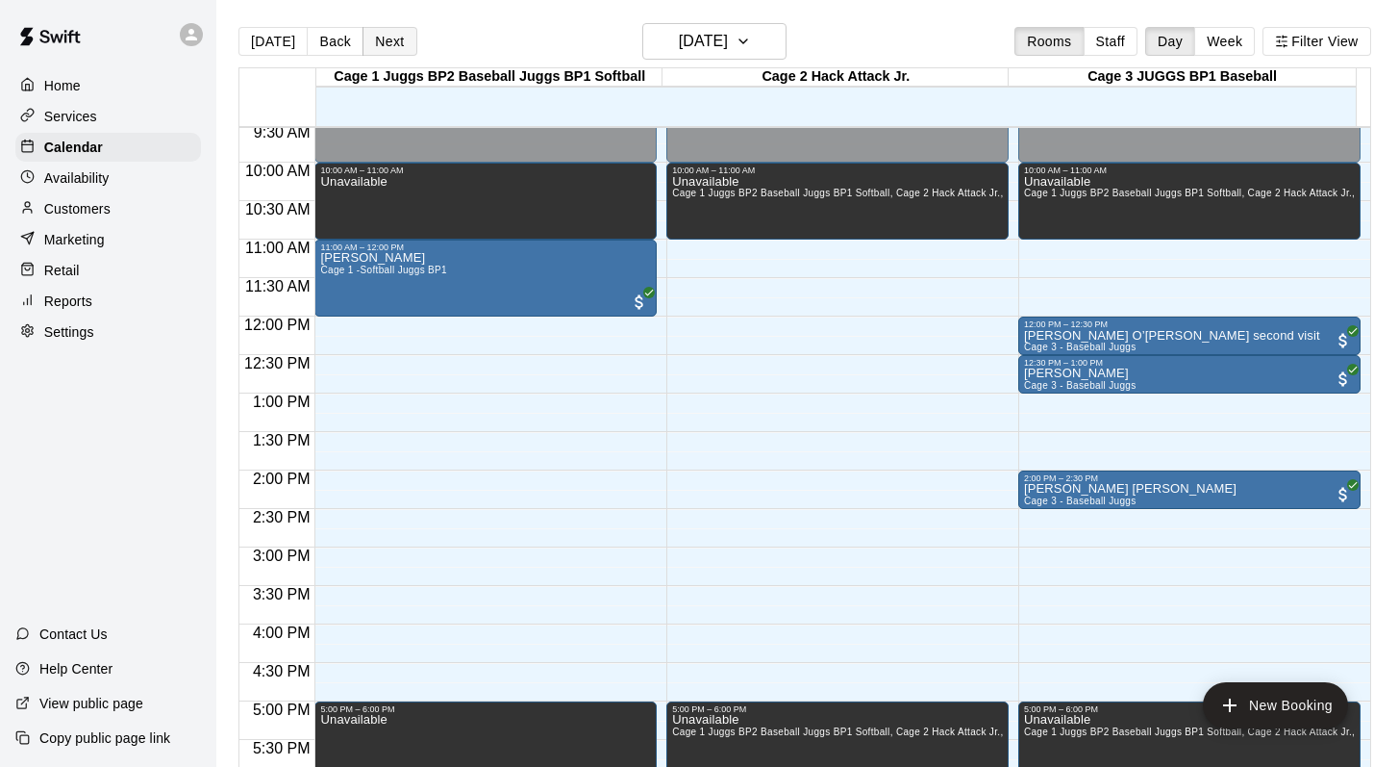
click at [384, 38] on button "Next" at bounding box center [390, 41] width 54 height 29
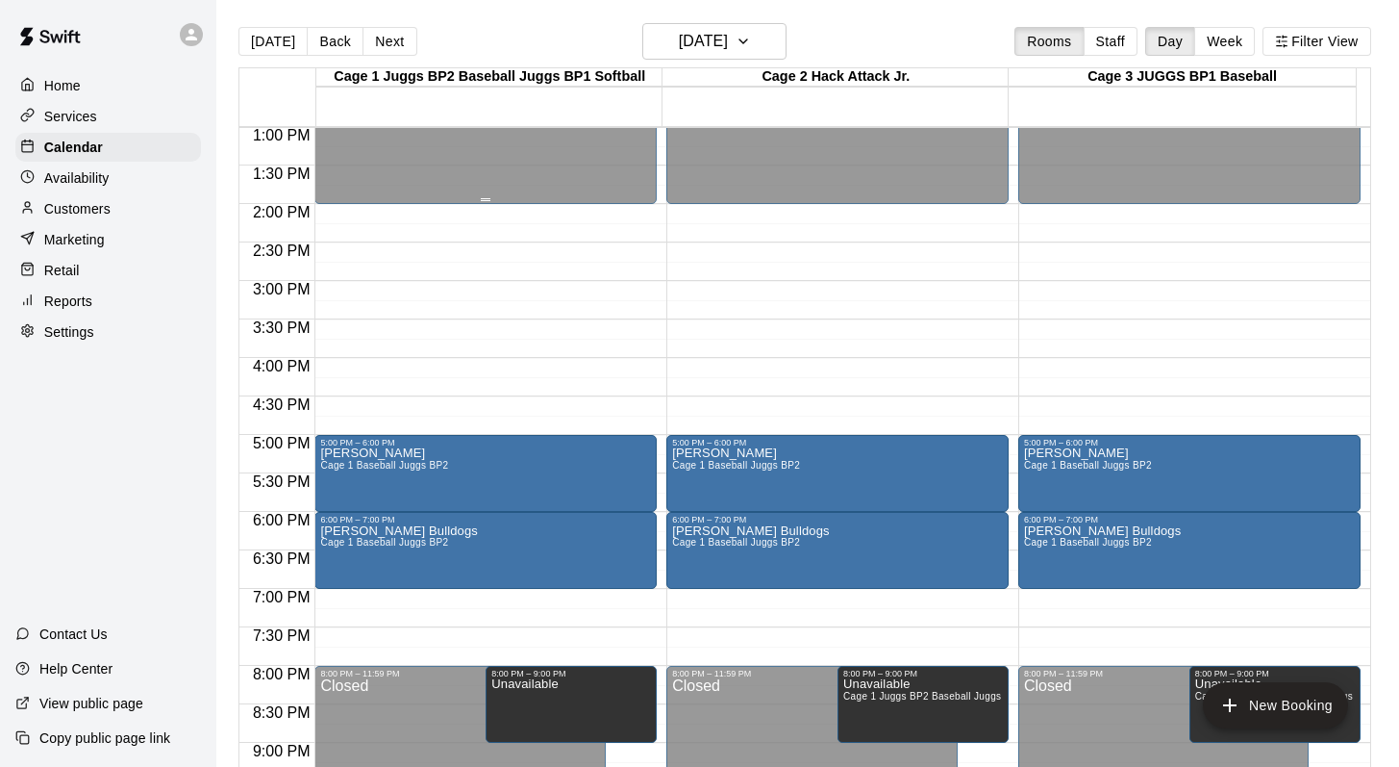
scroll to position [1007, 0]
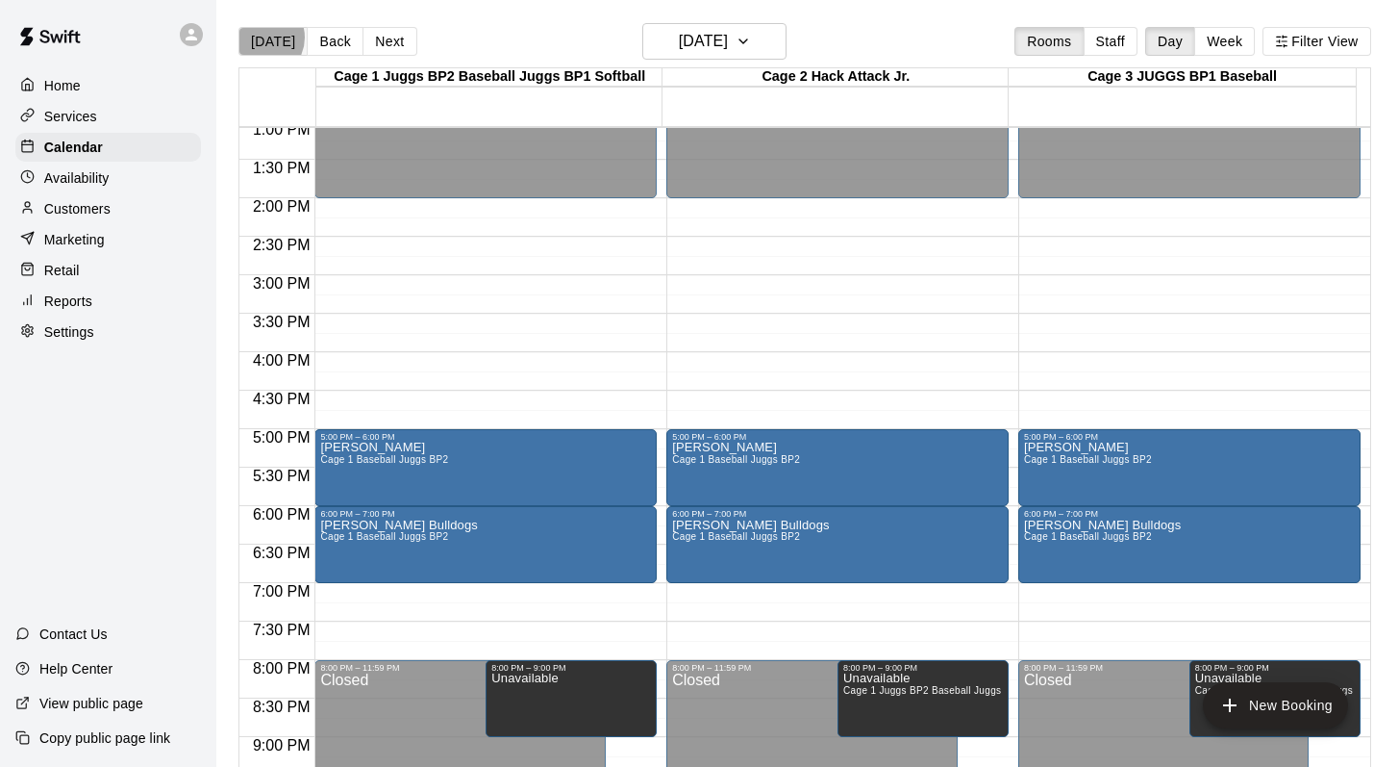
click at [262, 38] on button "[DATE]" at bounding box center [273, 41] width 69 height 29
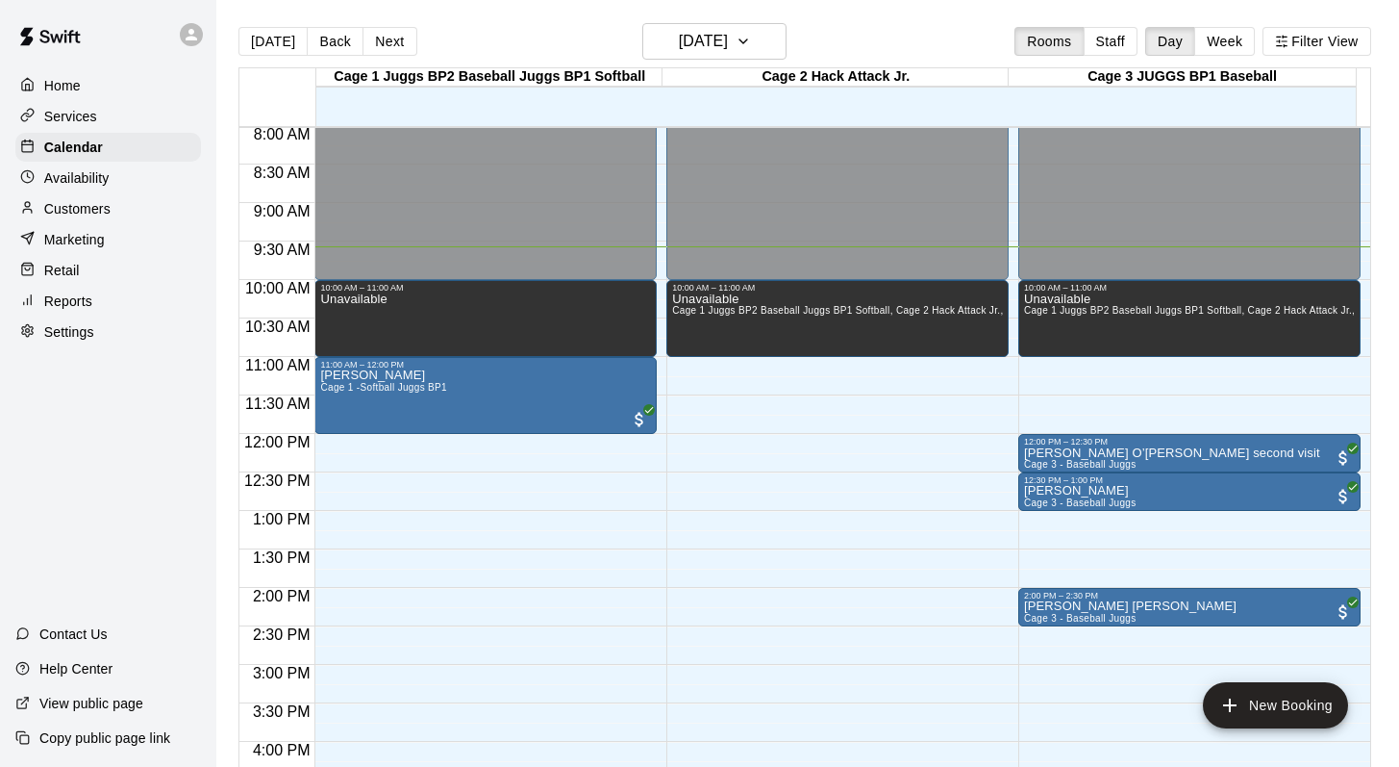
scroll to position [674, 0]
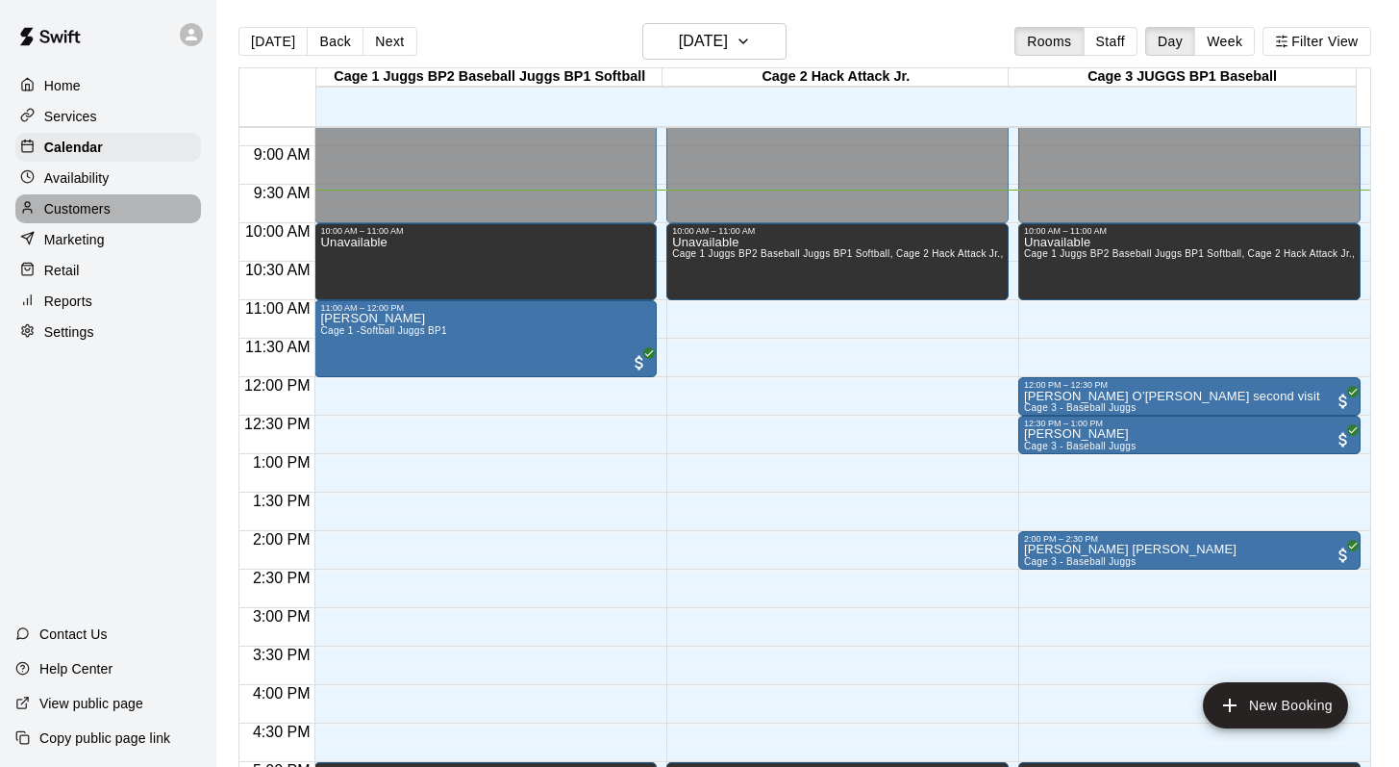
click at [74, 214] on p "Customers" at bounding box center [77, 208] width 66 height 19
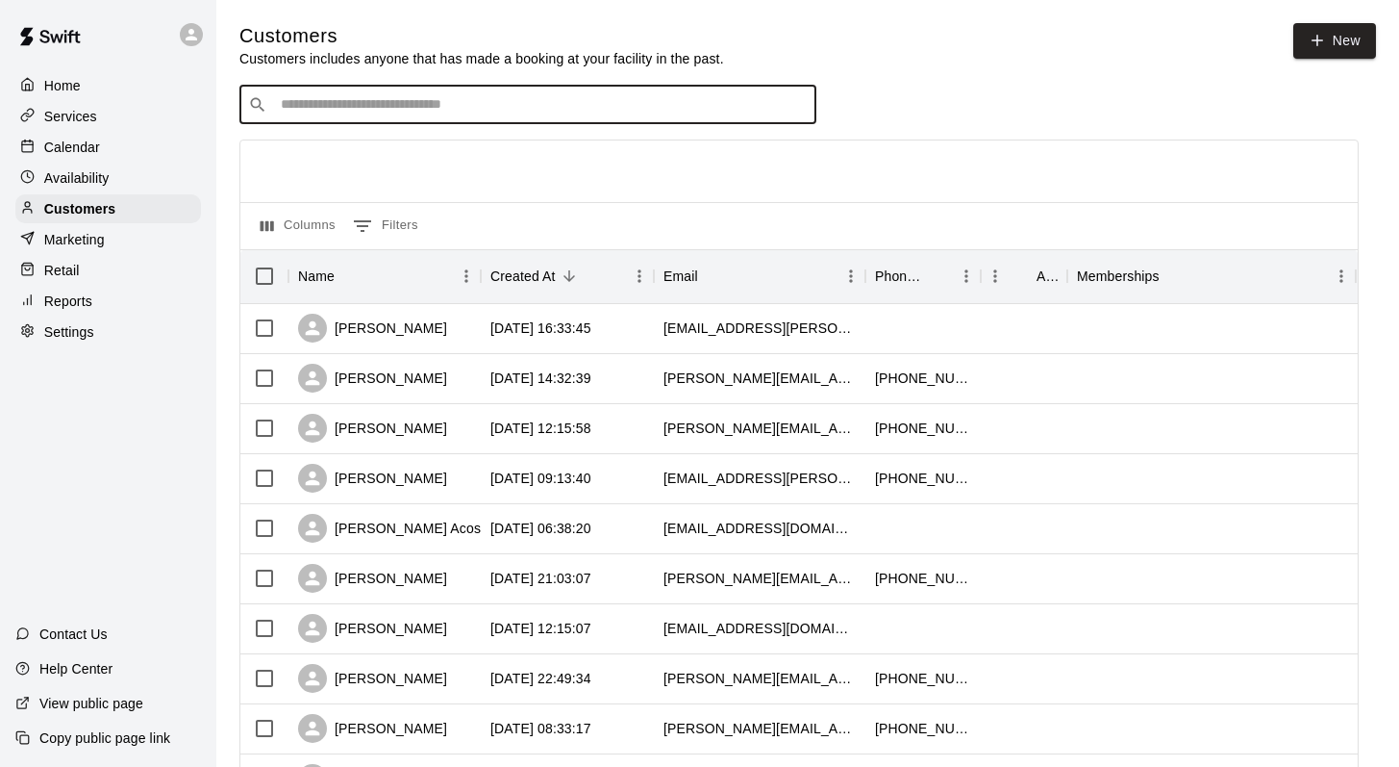
click at [291, 106] on input "Search customers by name or email" at bounding box center [541, 104] width 533 height 19
type input "********"
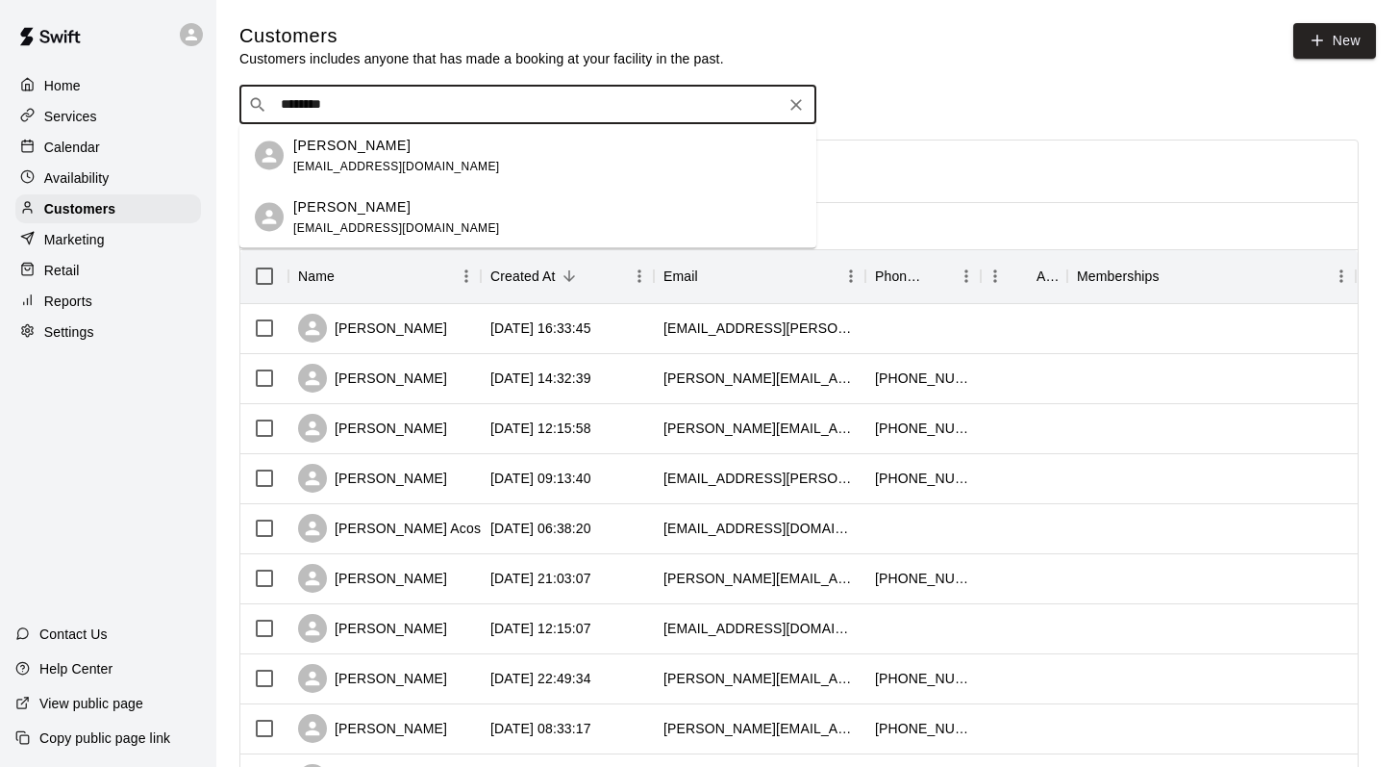
click at [308, 139] on p "Andrew O’Connor" at bounding box center [351, 145] width 117 height 20
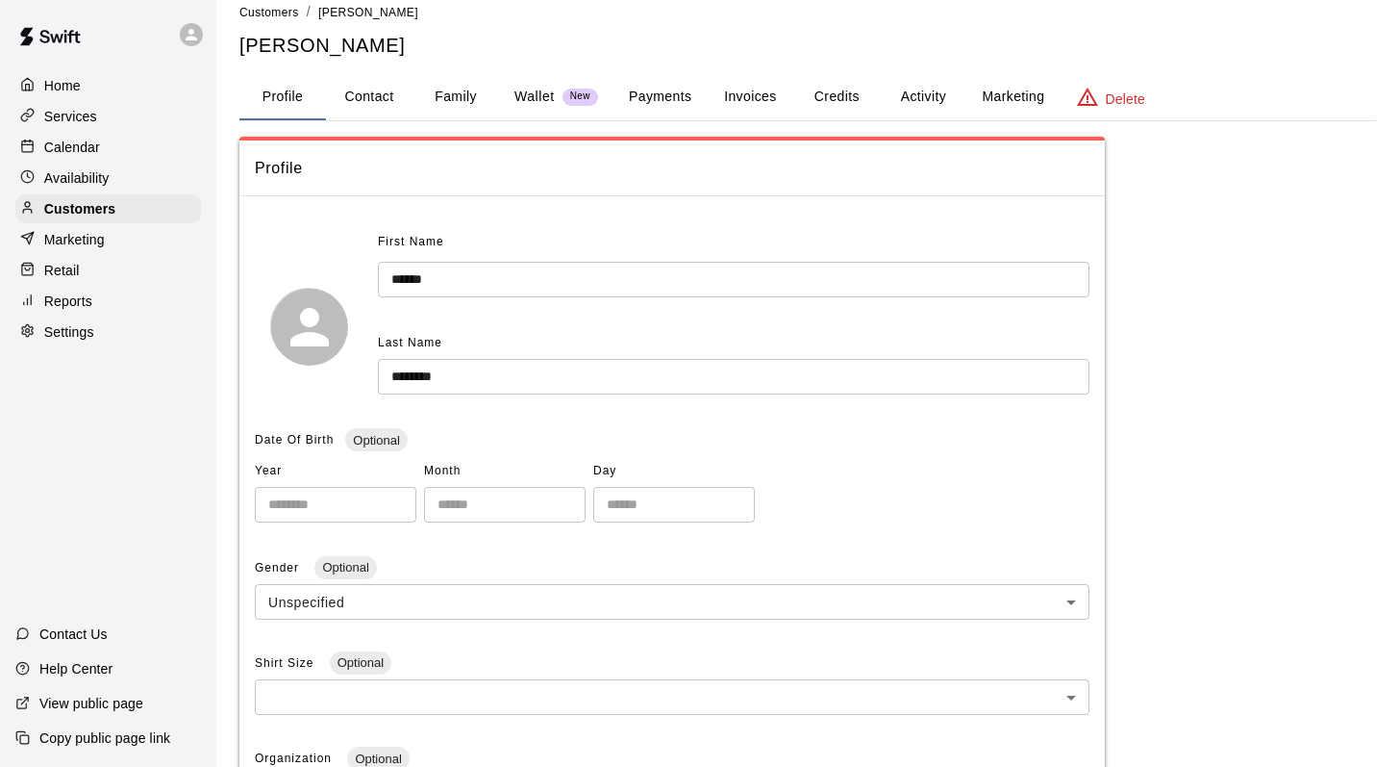
scroll to position [7, 0]
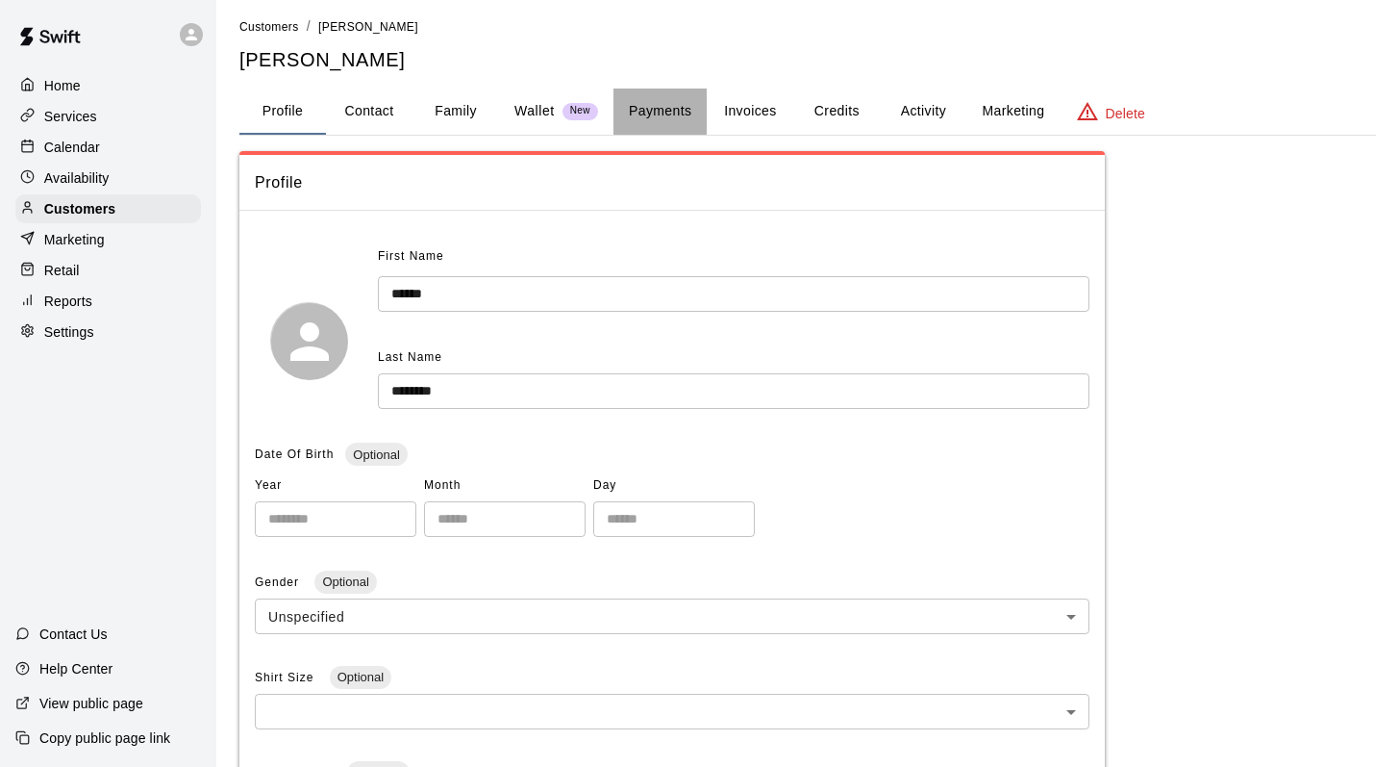
click at [661, 102] on button "Payments" at bounding box center [660, 111] width 93 height 46
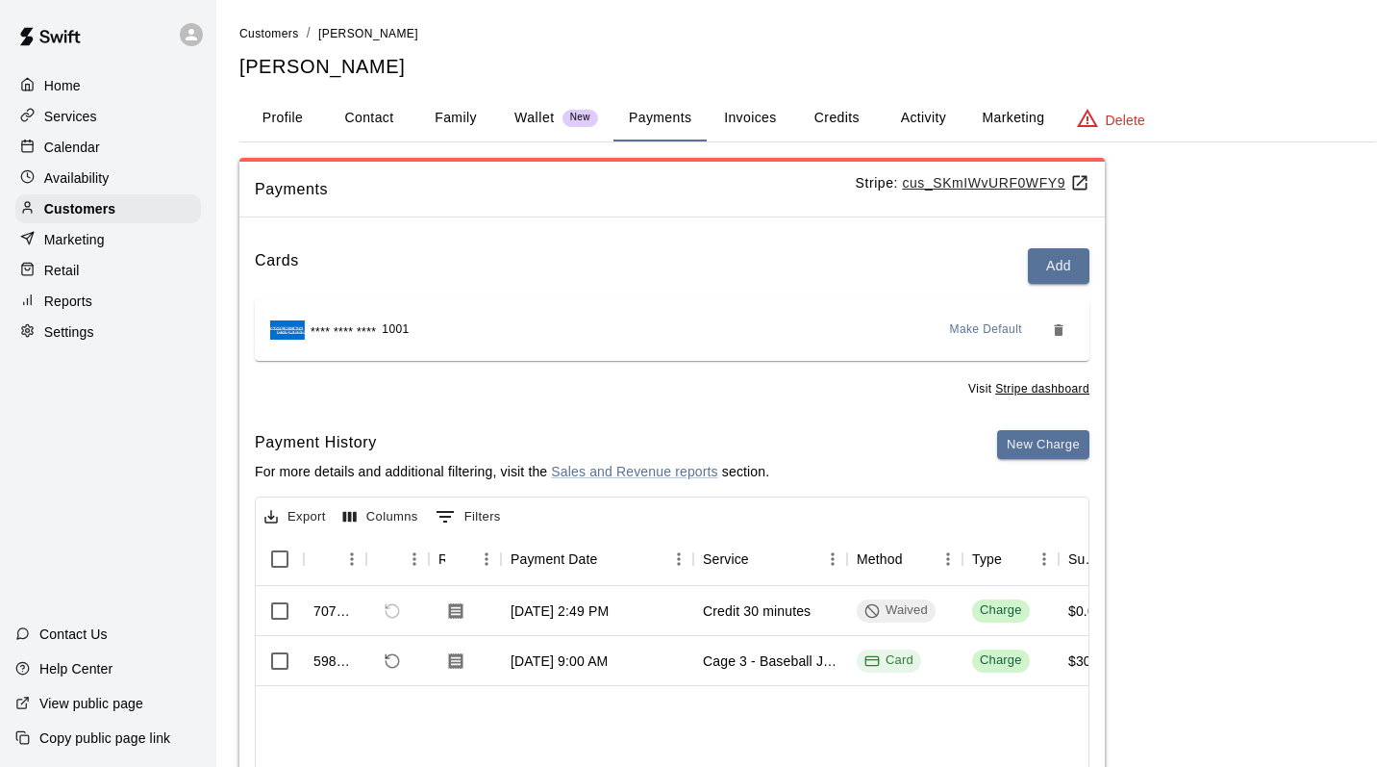
click at [830, 126] on button "Credits" at bounding box center [837, 118] width 87 height 46
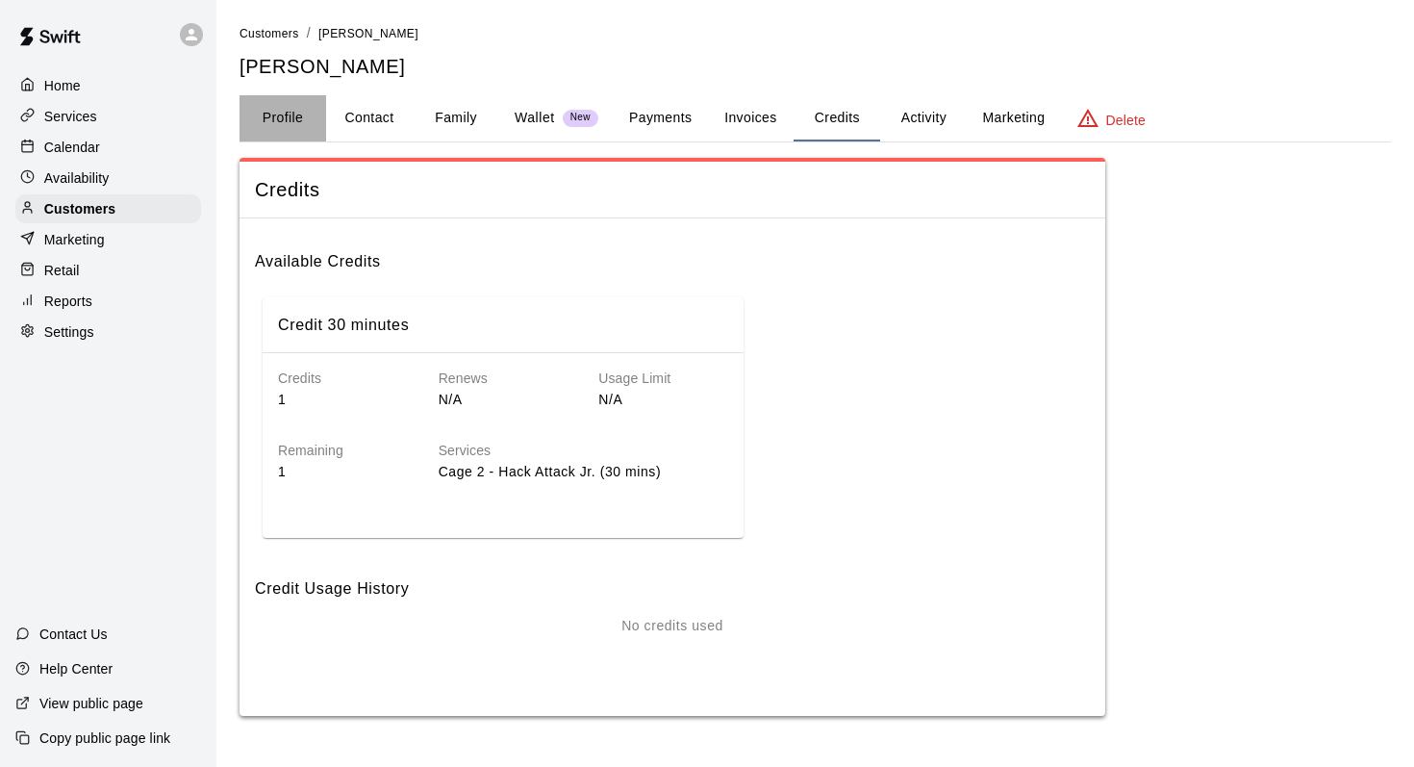
click at [287, 113] on button "Profile" at bounding box center [282, 118] width 87 height 46
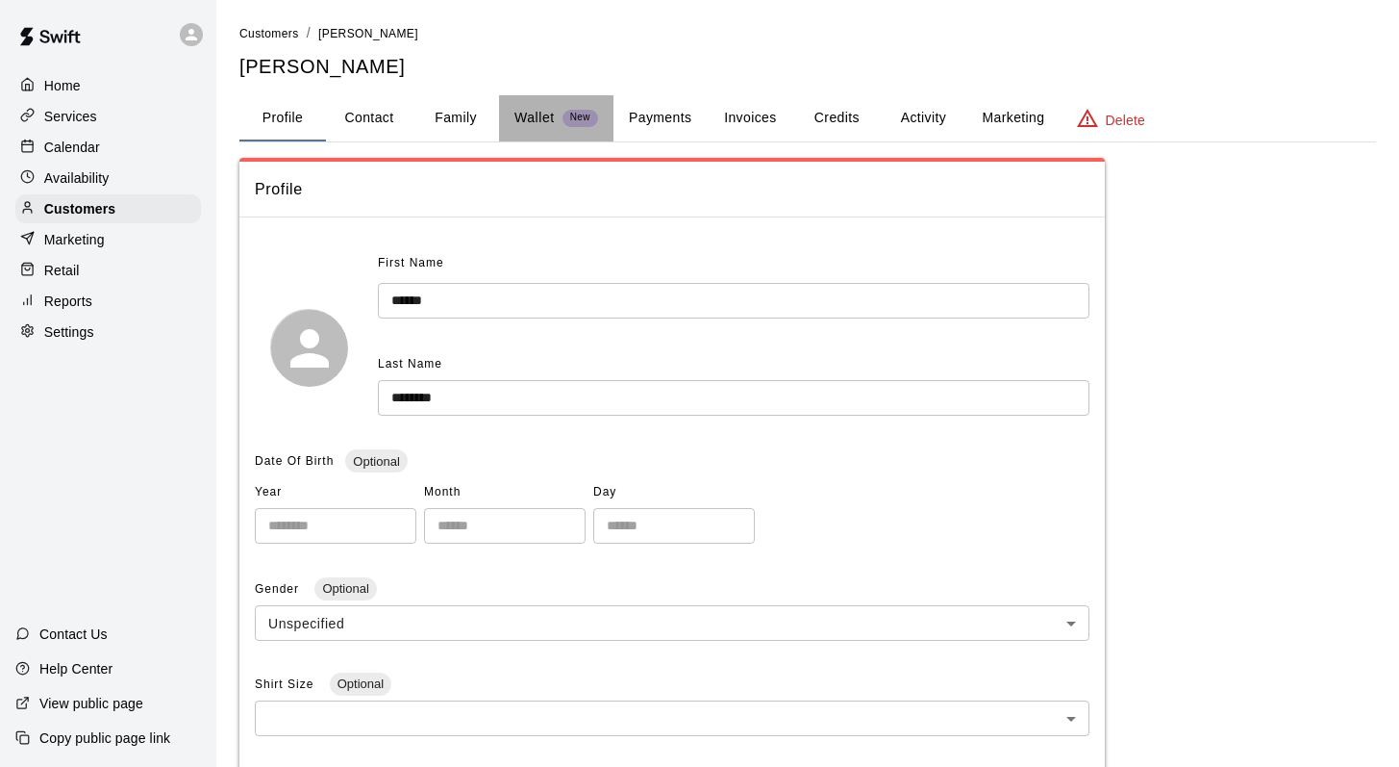
click at [533, 118] on p "Wallet" at bounding box center [535, 118] width 40 height 20
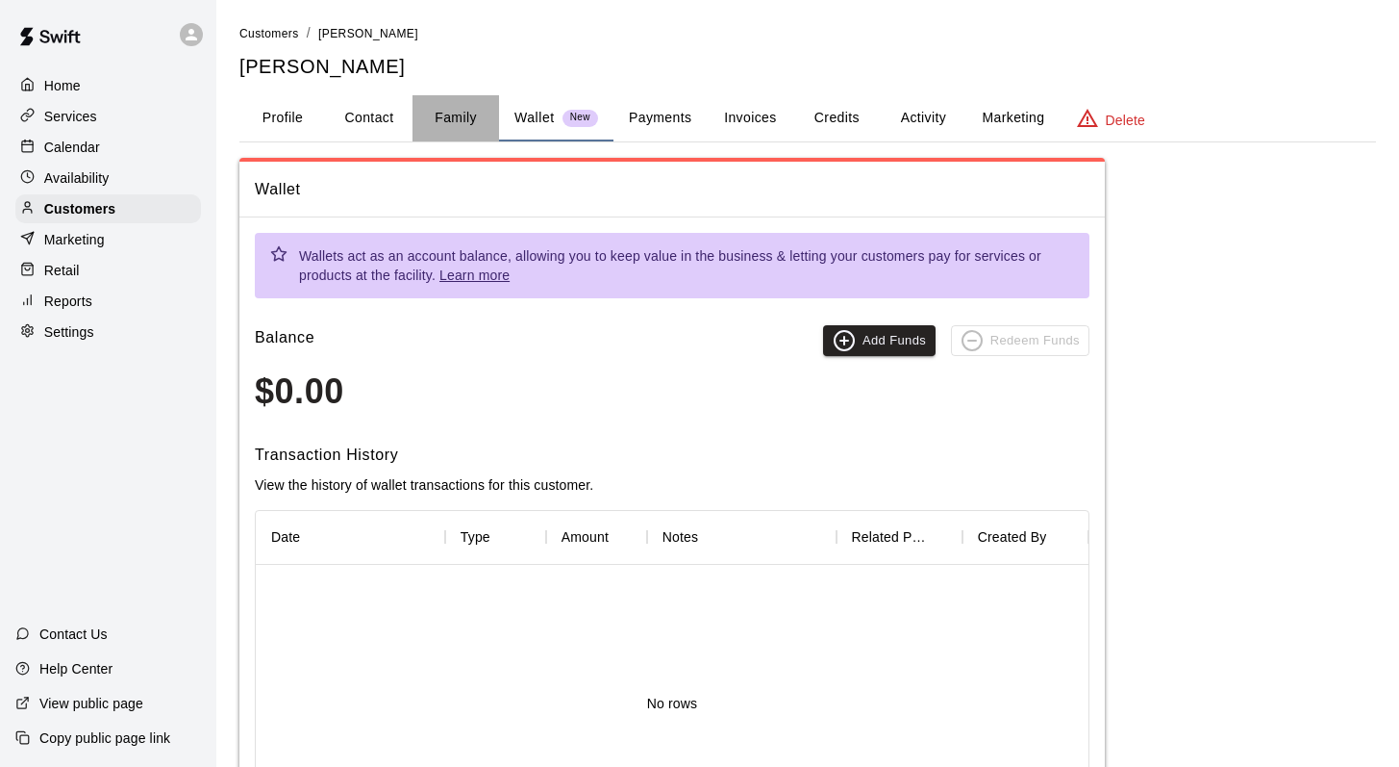
click at [453, 117] on button "Family" at bounding box center [456, 118] width 87 height 46
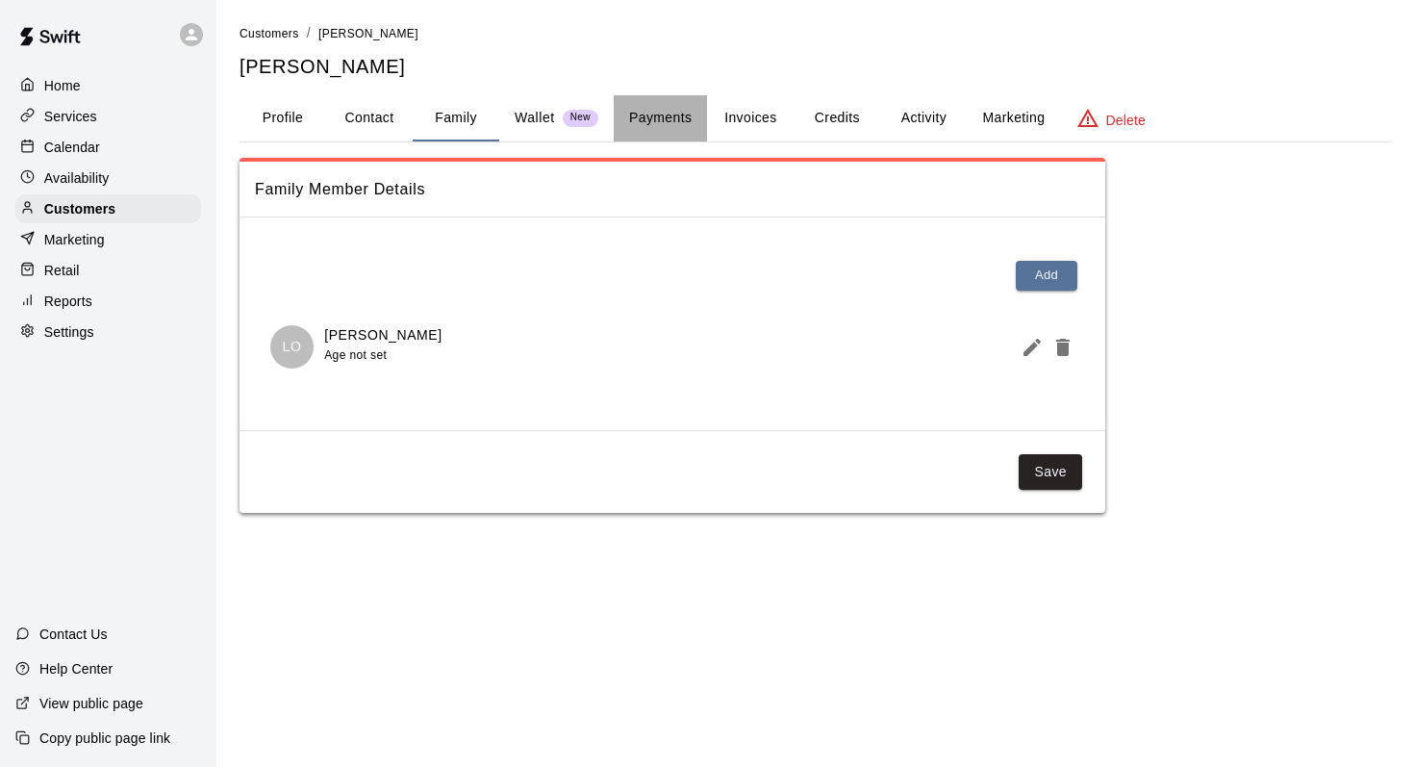
click at [650, 106] on button "Payments" at bounding box center [660, 118] width 93 height 46
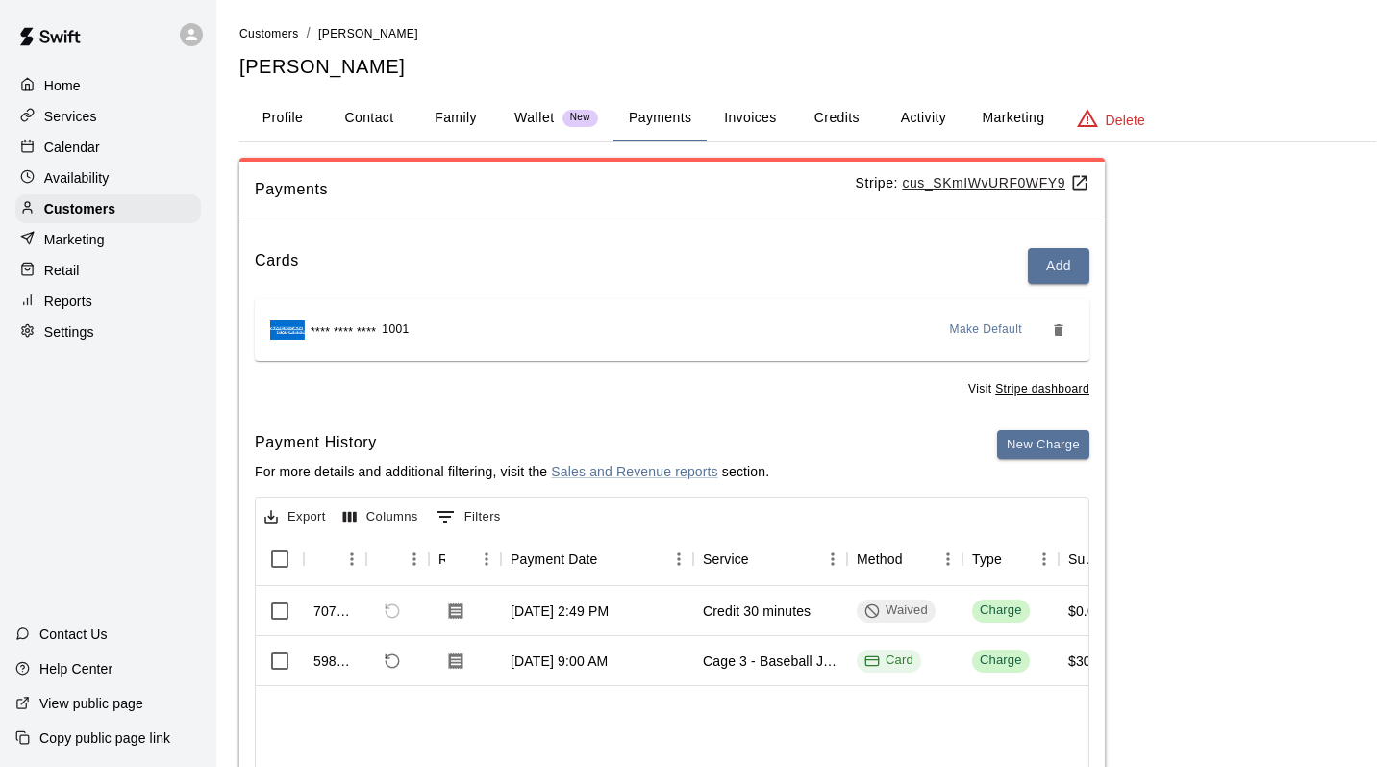
click at [834, 113] on button "Credits" at bounding box center [837, 118] width 87 height 46
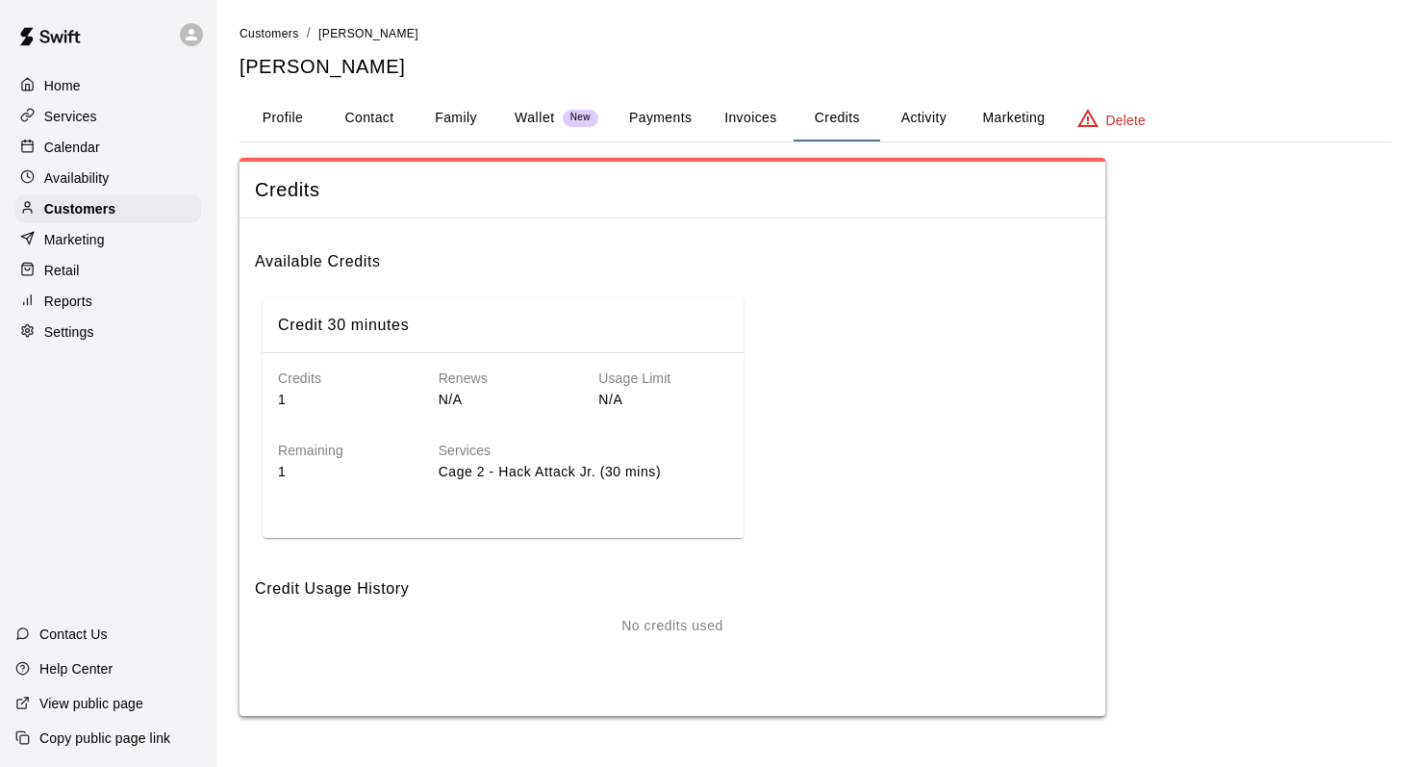
click at [920, 114] on button "Activity" at bounding box center [923, 118] width 87 height 46
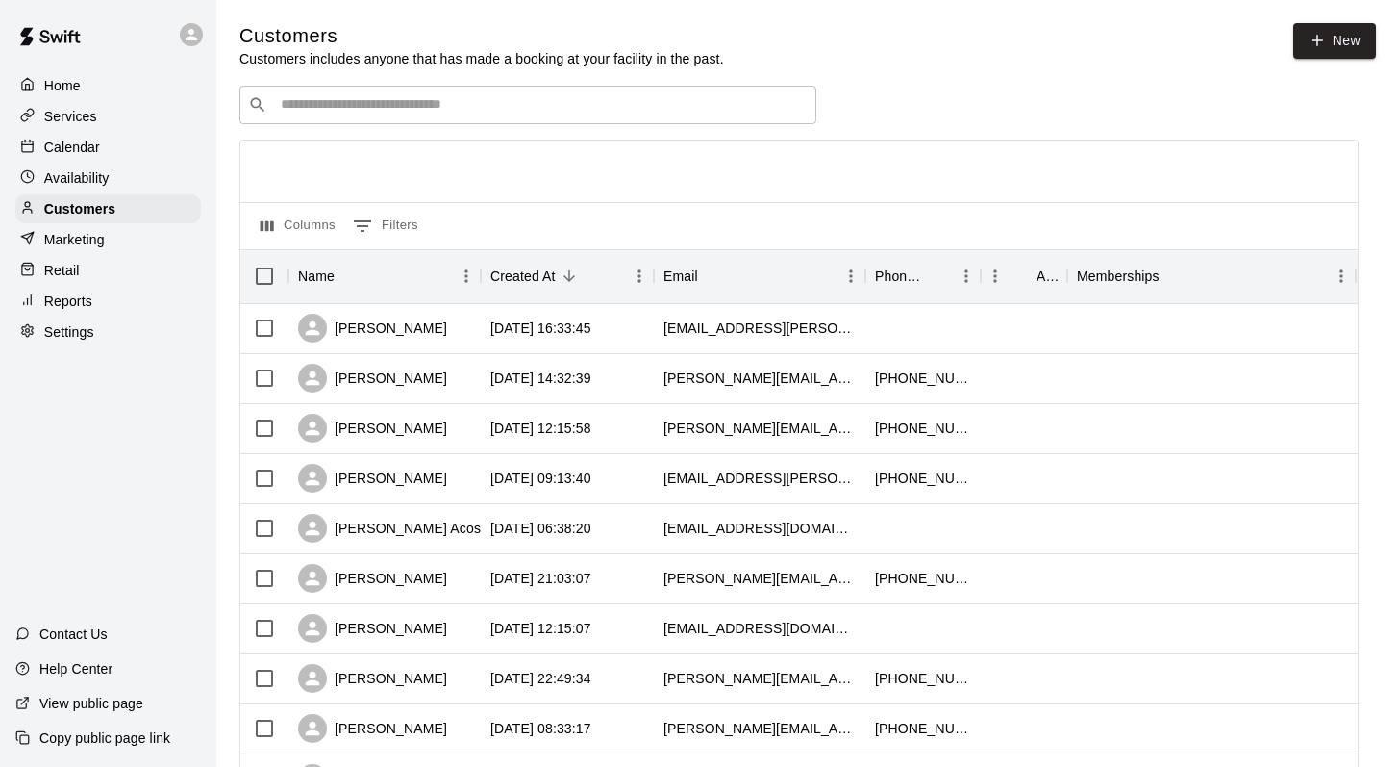
click at [318, 120] on div "​ ​" at bounding box center [527, 105] width 577 height 38
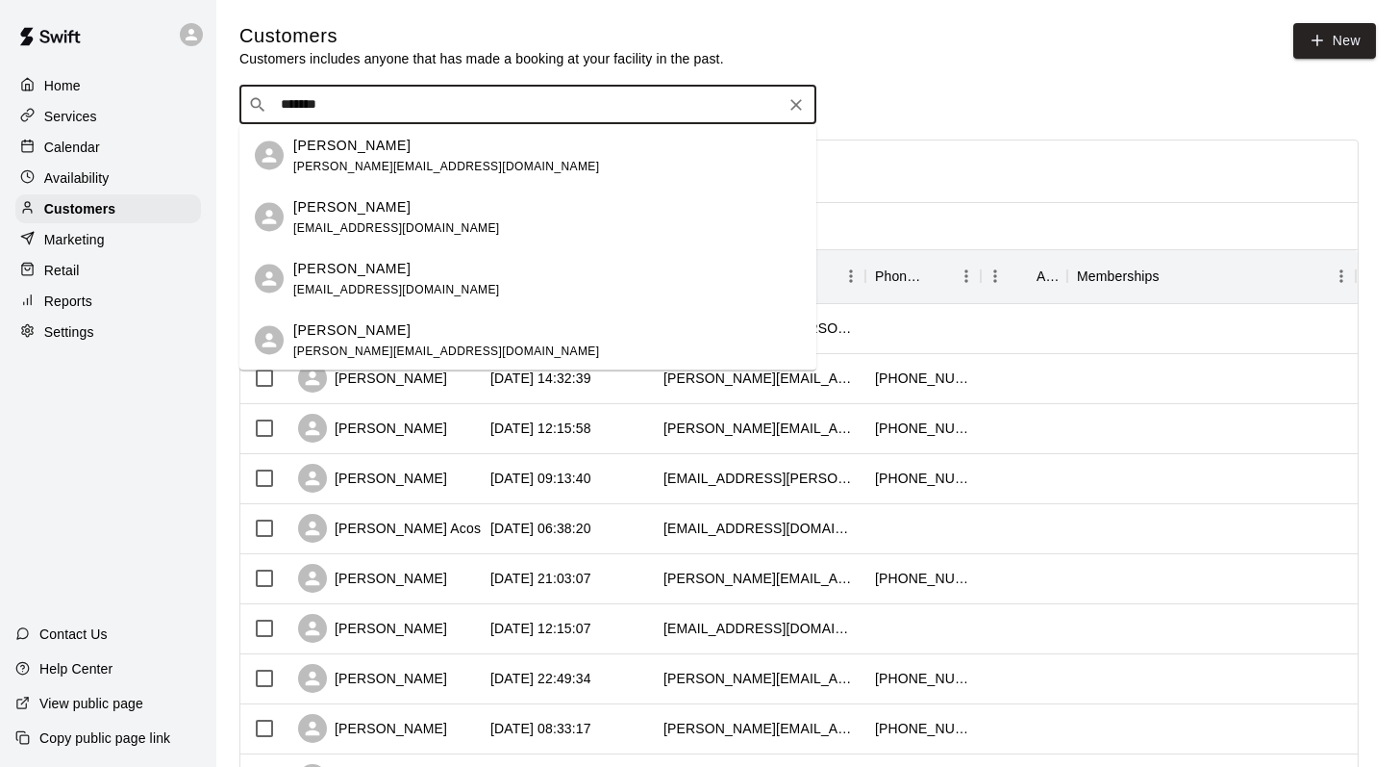
type input "********"
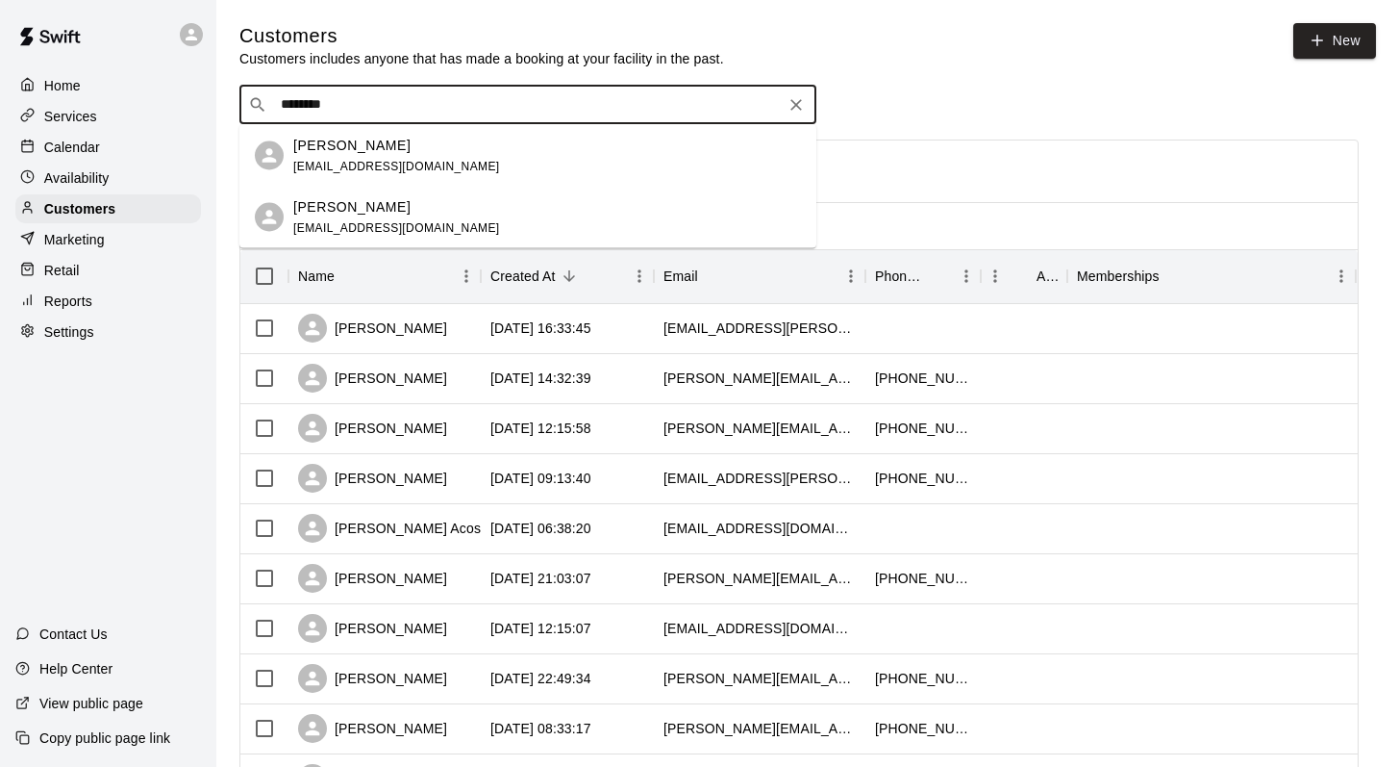
click at [334, 211] on p "Andrew O’Connor" at bounding box center [351, 206] width 117 height 20
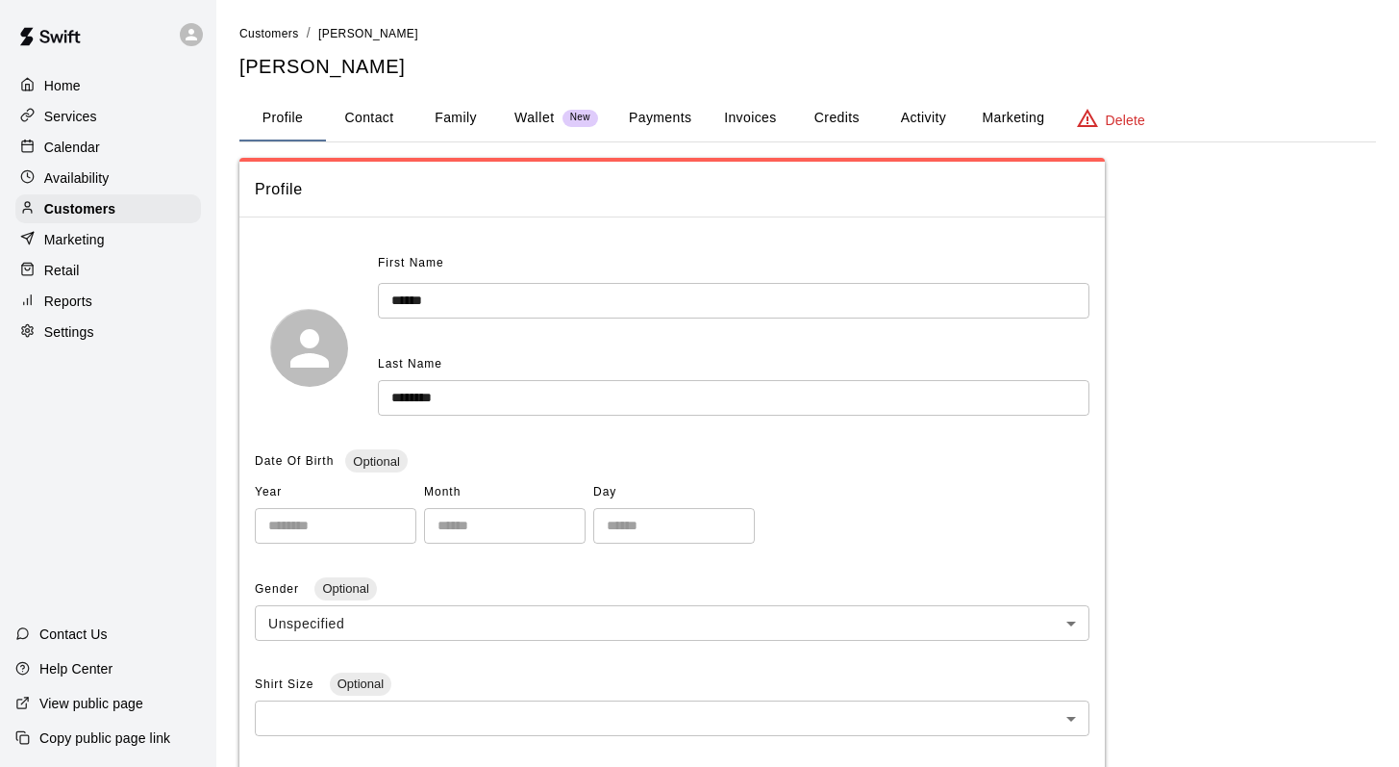
click at [441, 122] on button "Family" at bounding box center [456, 118] width 87 height 46
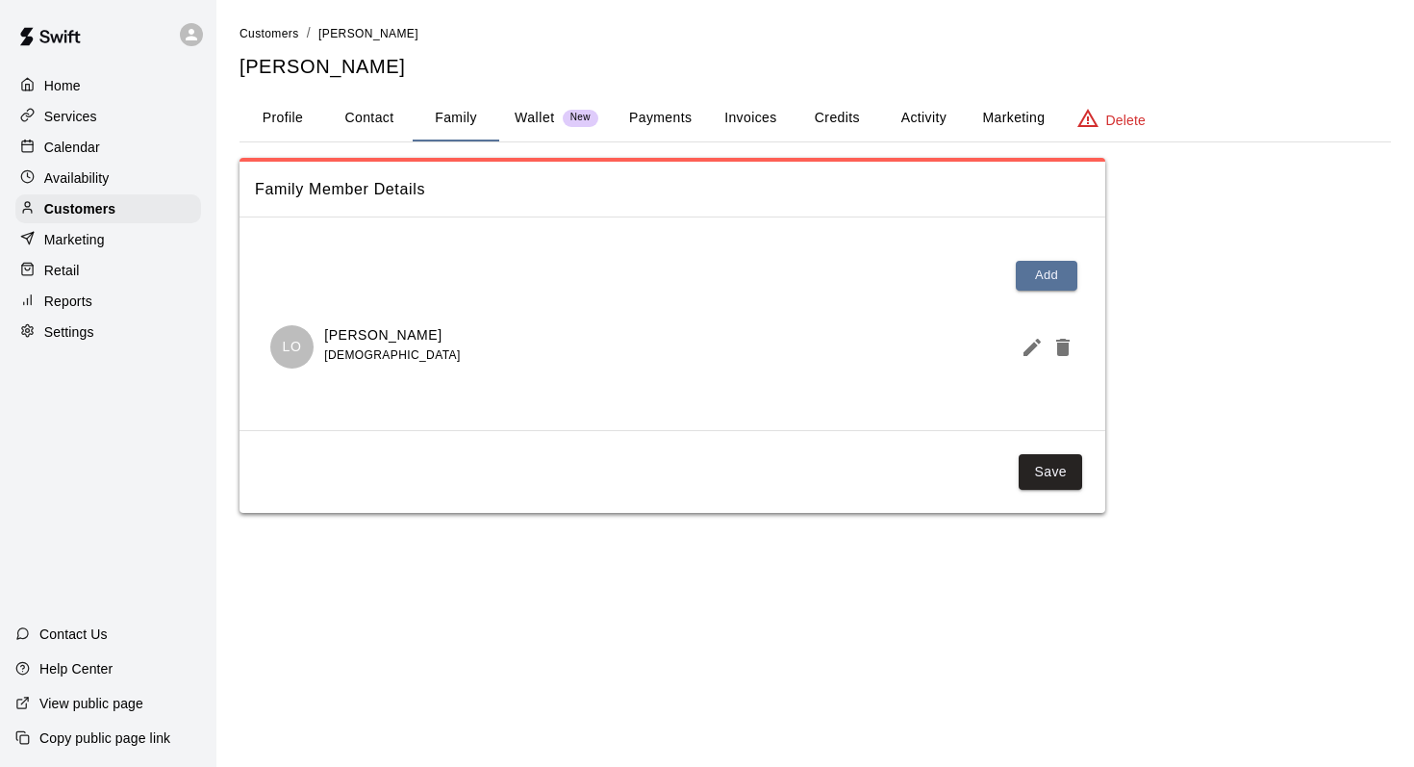
click at [659, 114] on button "Payments" at bounding box center [660, 118] width 93 height 46
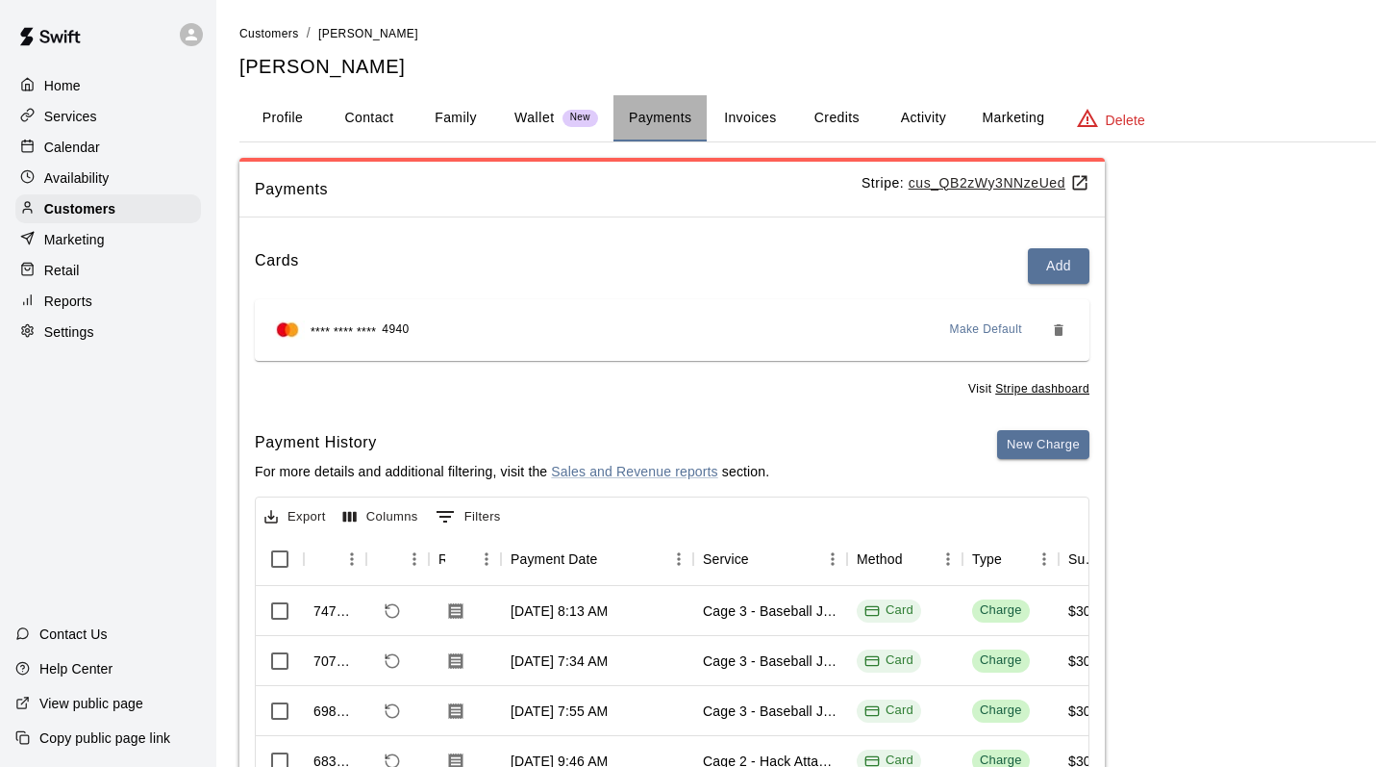
click at [656, 114] on button "Payments" at bounding box center [660, 118] width 93 height 46
click at [826, 111] on button "Credits" at bounding box center [837, 118] width 87 height 46
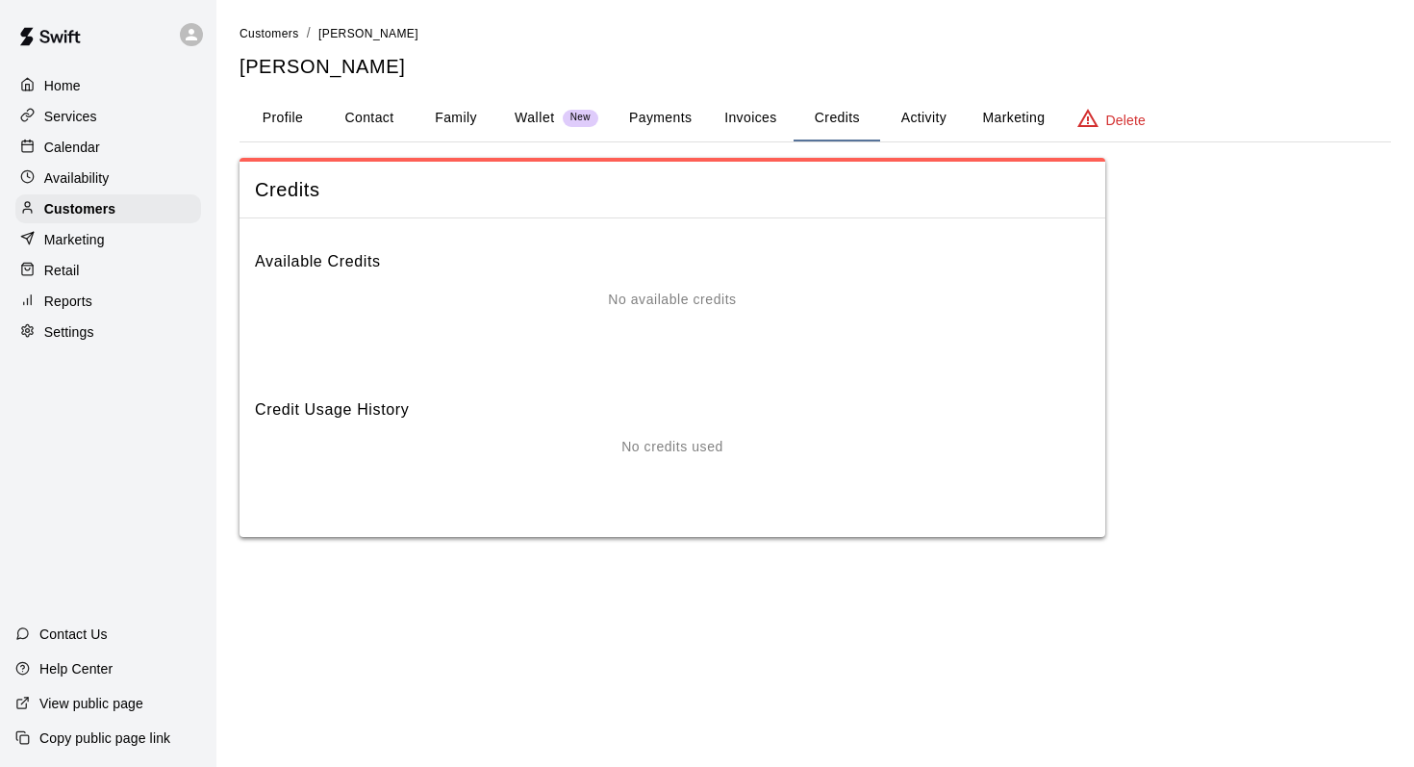
click at [919, 112] on button "Activity" at bounding box center [923, 118] width 87 height 46
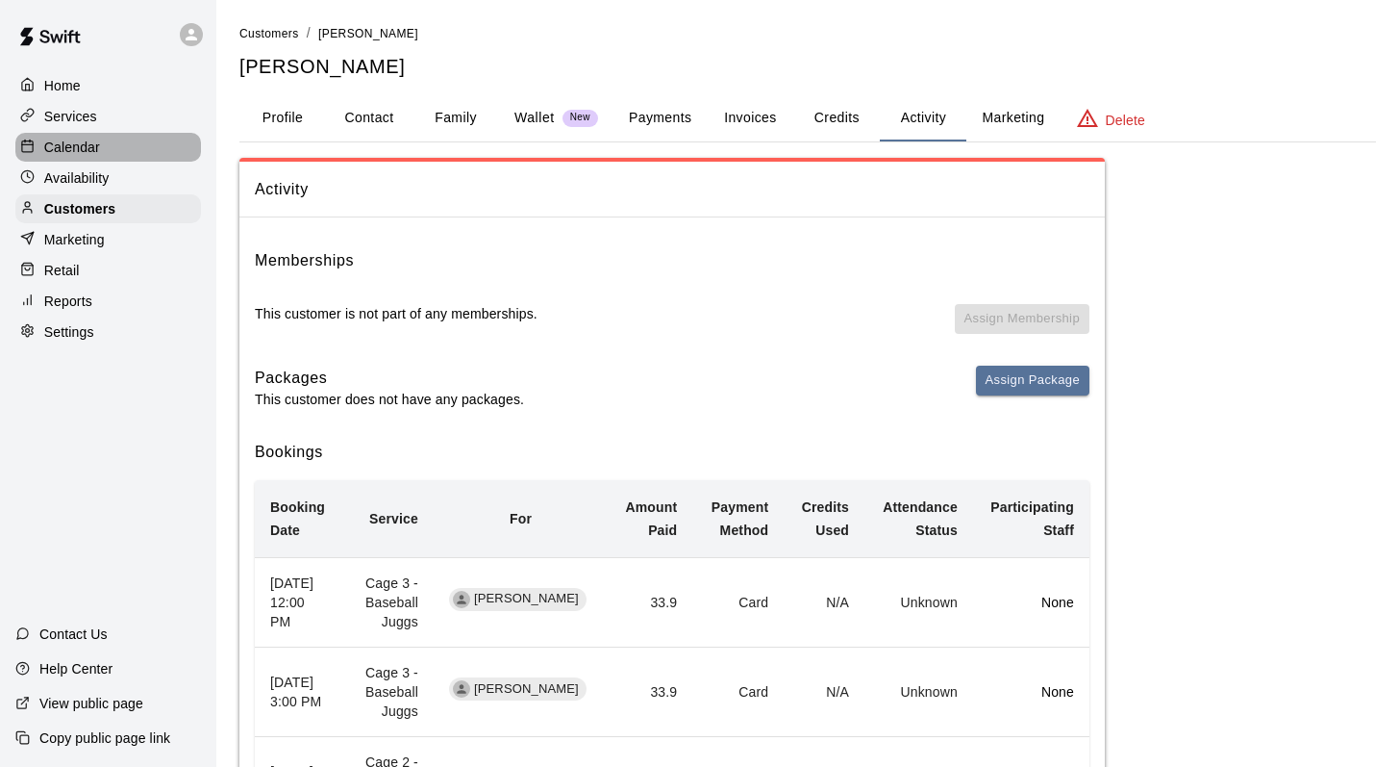
click at [66, 138] on p "Calendar" at bounding box center [72, 147] width 56 height 19
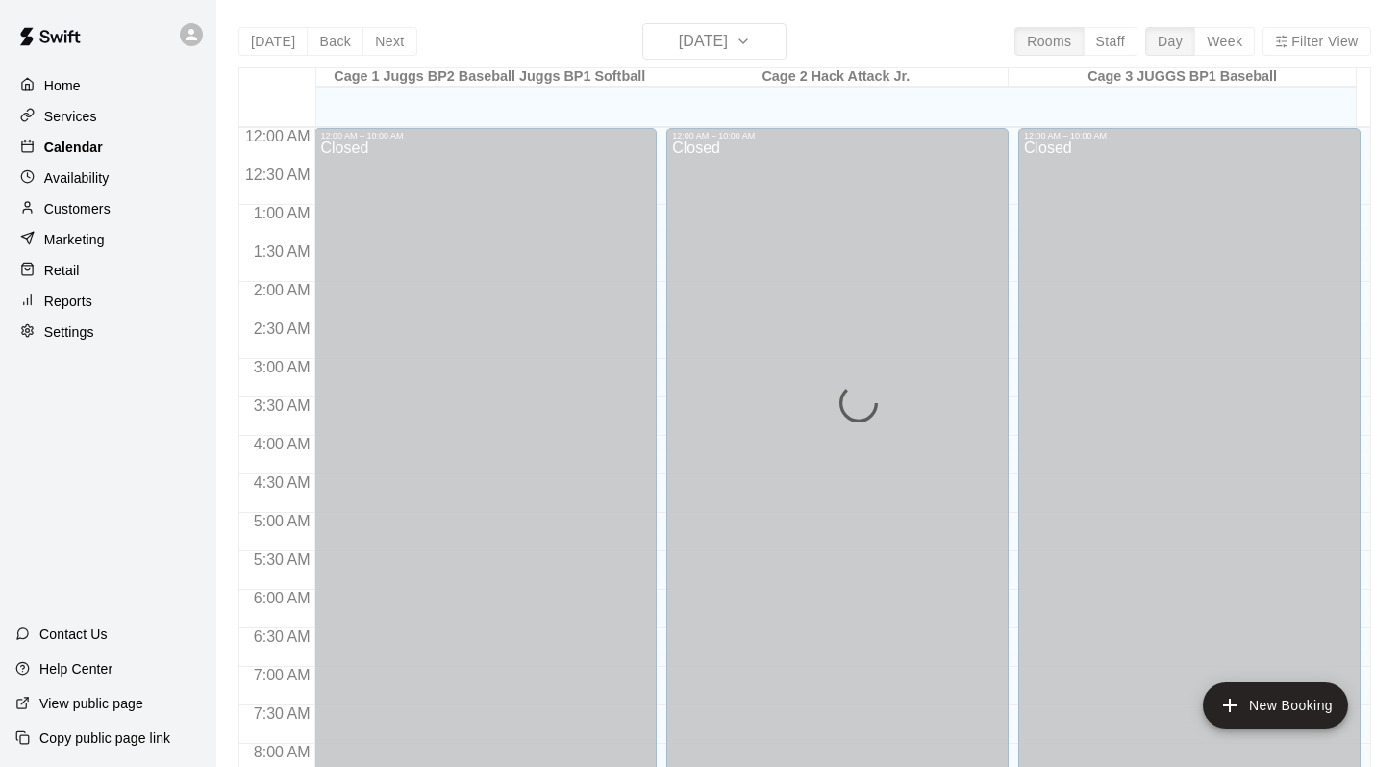
scroll to position [742, 0]
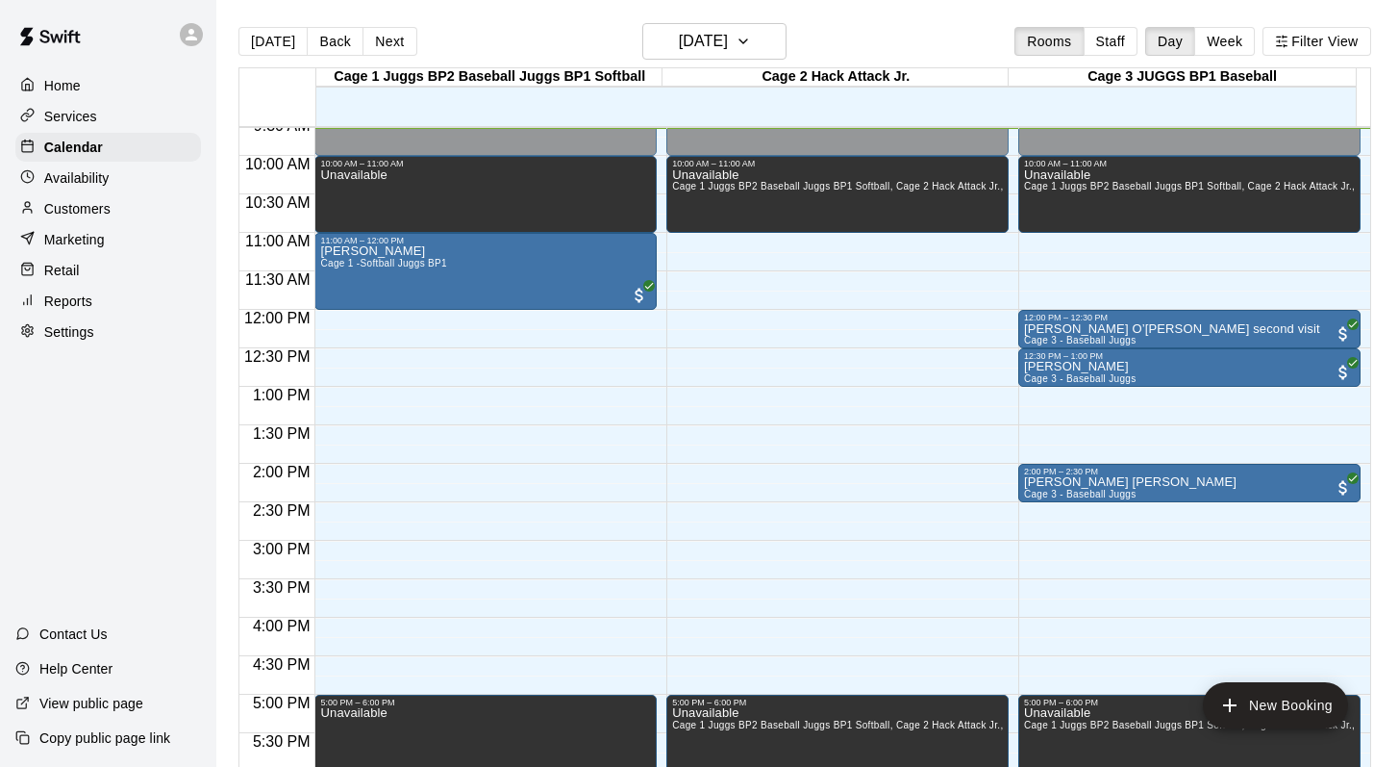
click at [67, 205] on p "Customers" at bounding box center [77, 208] width 66 height 19
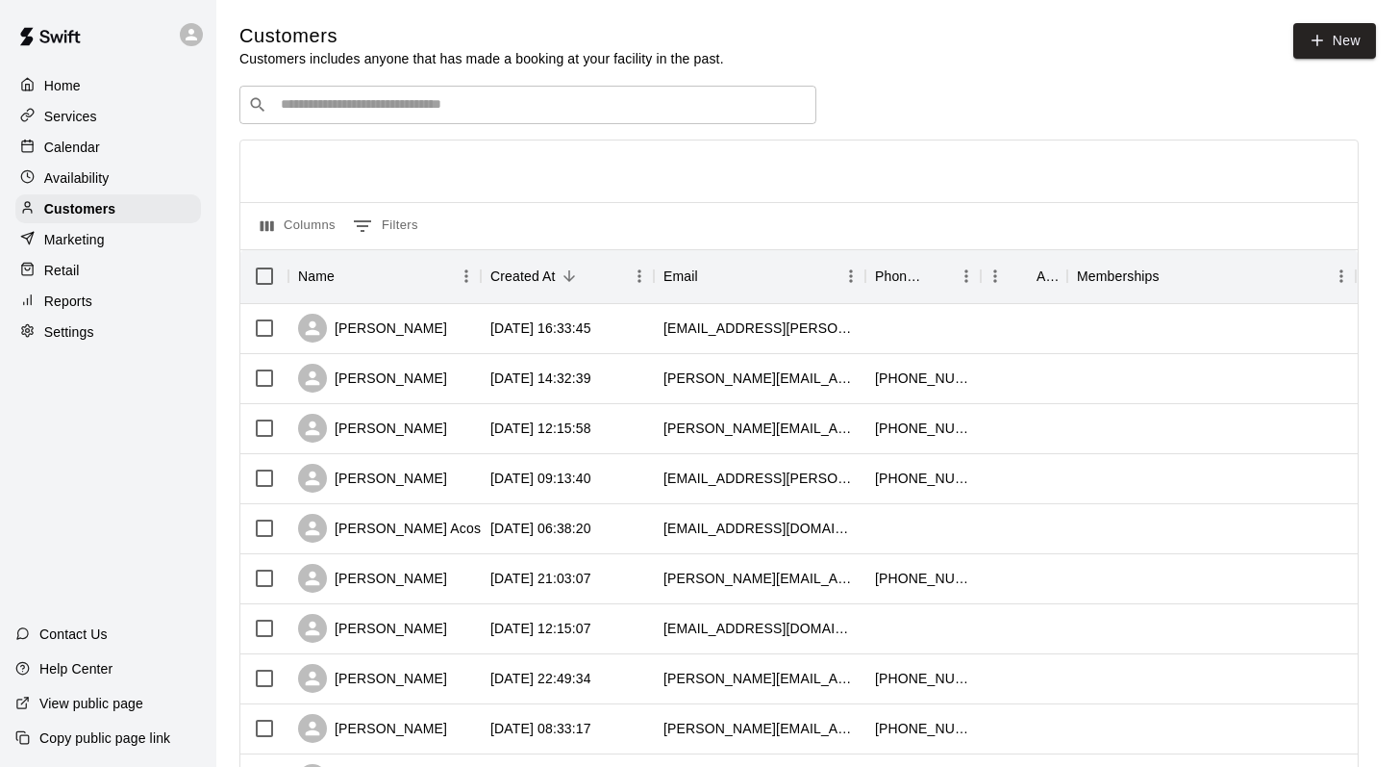
click at [291, 104] on input "Search customers by name or email" at bounding box center [541, 104] width 533 height 19
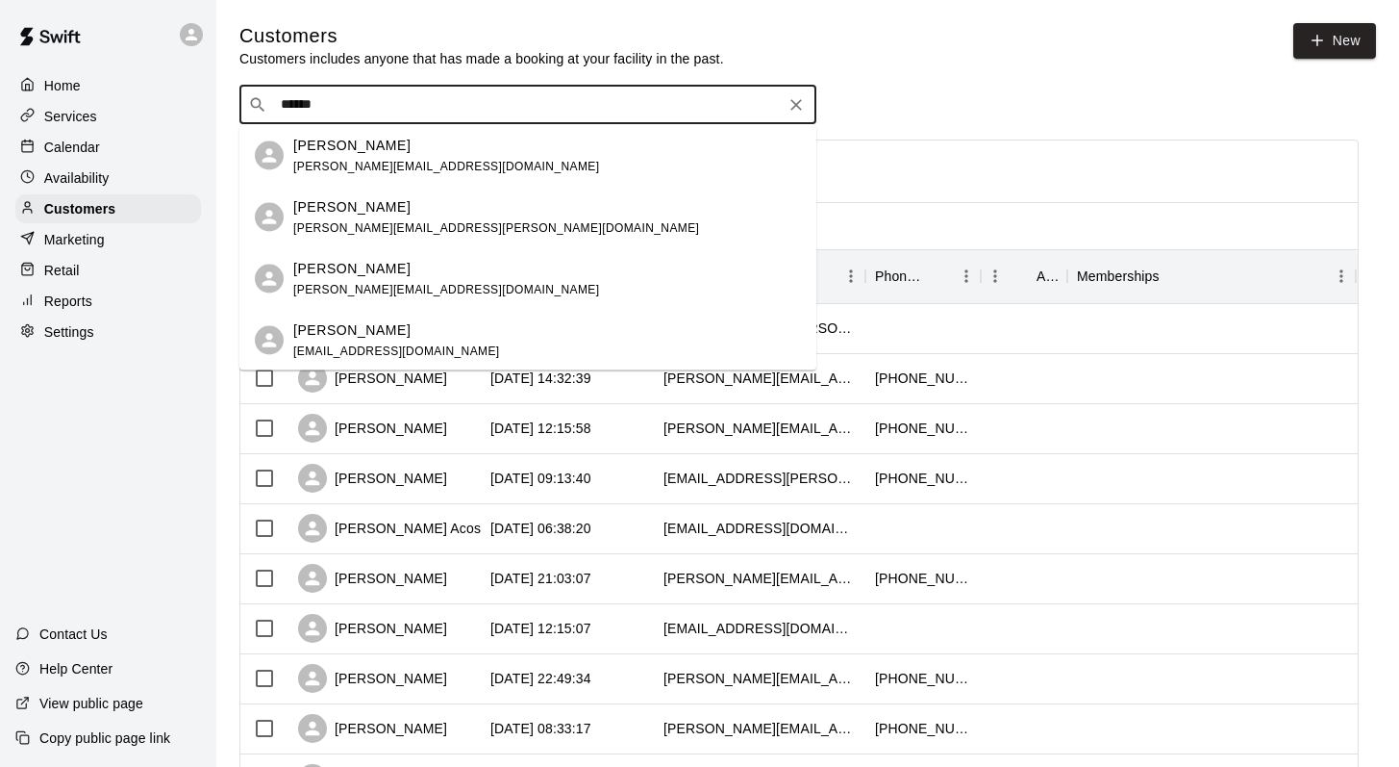
type input "*******"
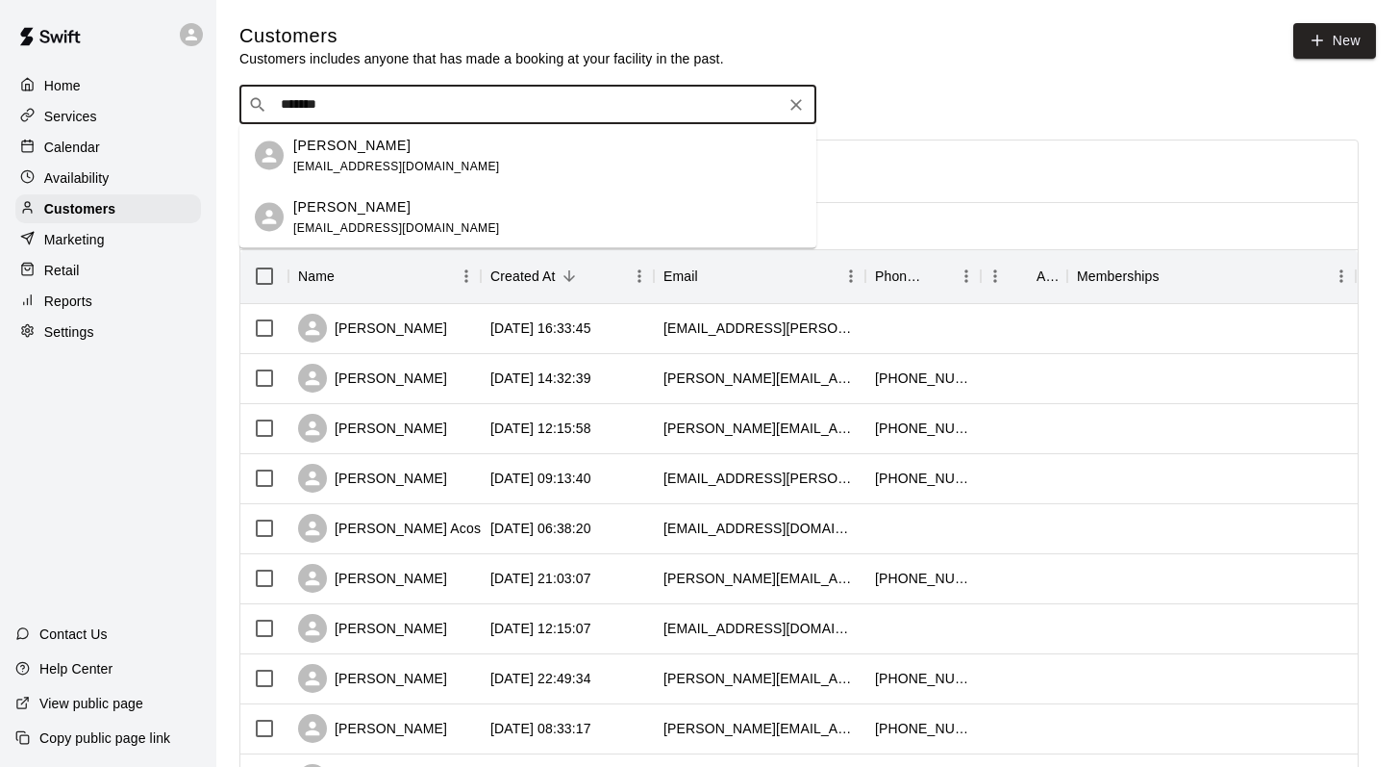
click at [312, 150] on p "[PERSON_NAME]" at bounding box center [351, 145] width 117 height 20
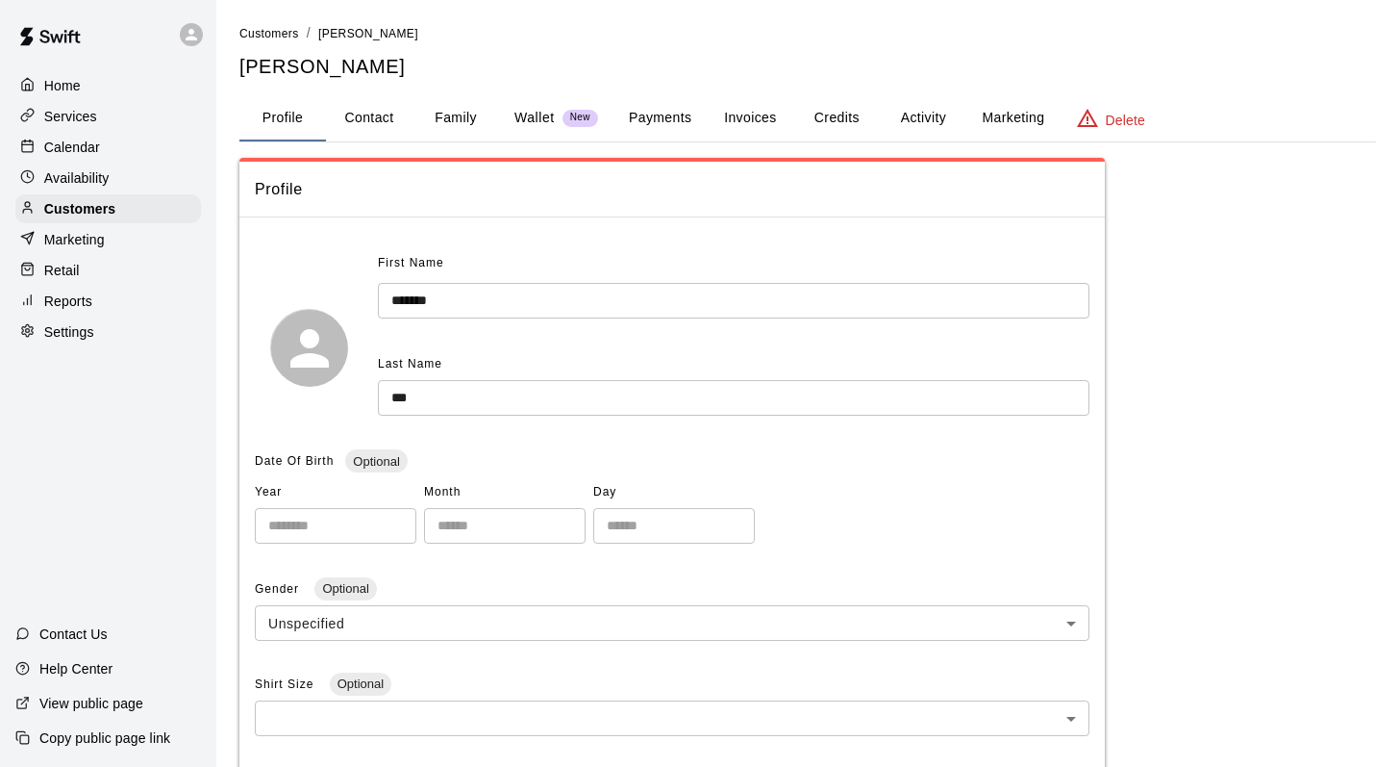
scroll to position [268, 0]
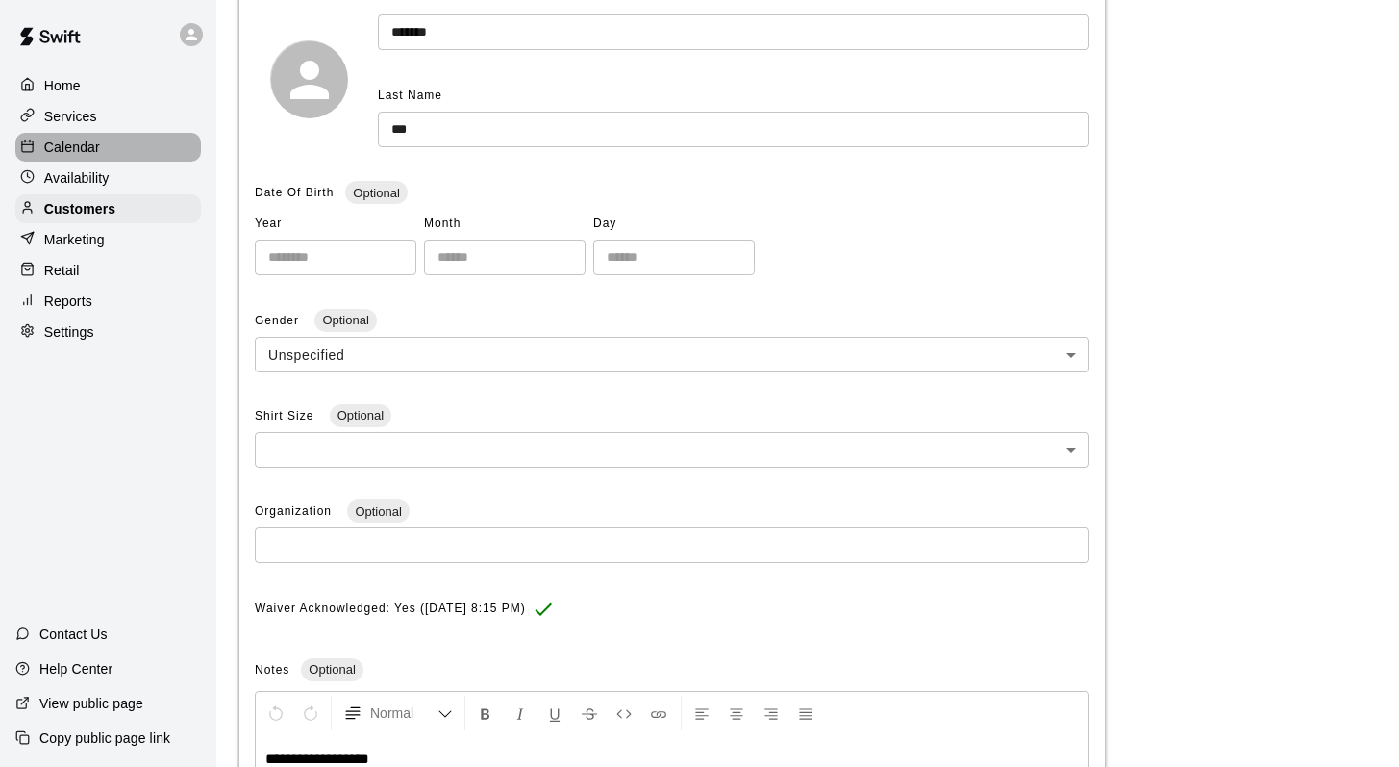
click at [65, 147] on p "Calendar" at bounding box center [72, 147] width 56 height 19
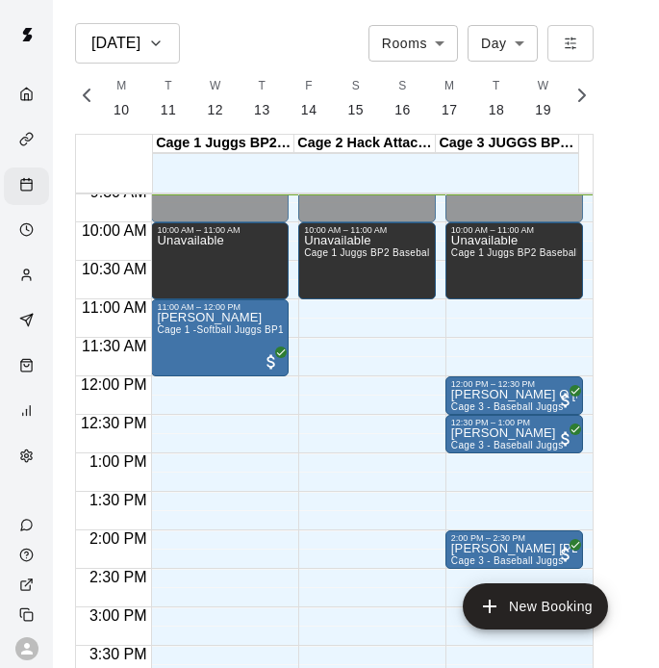
scroll to position [0, 7743]
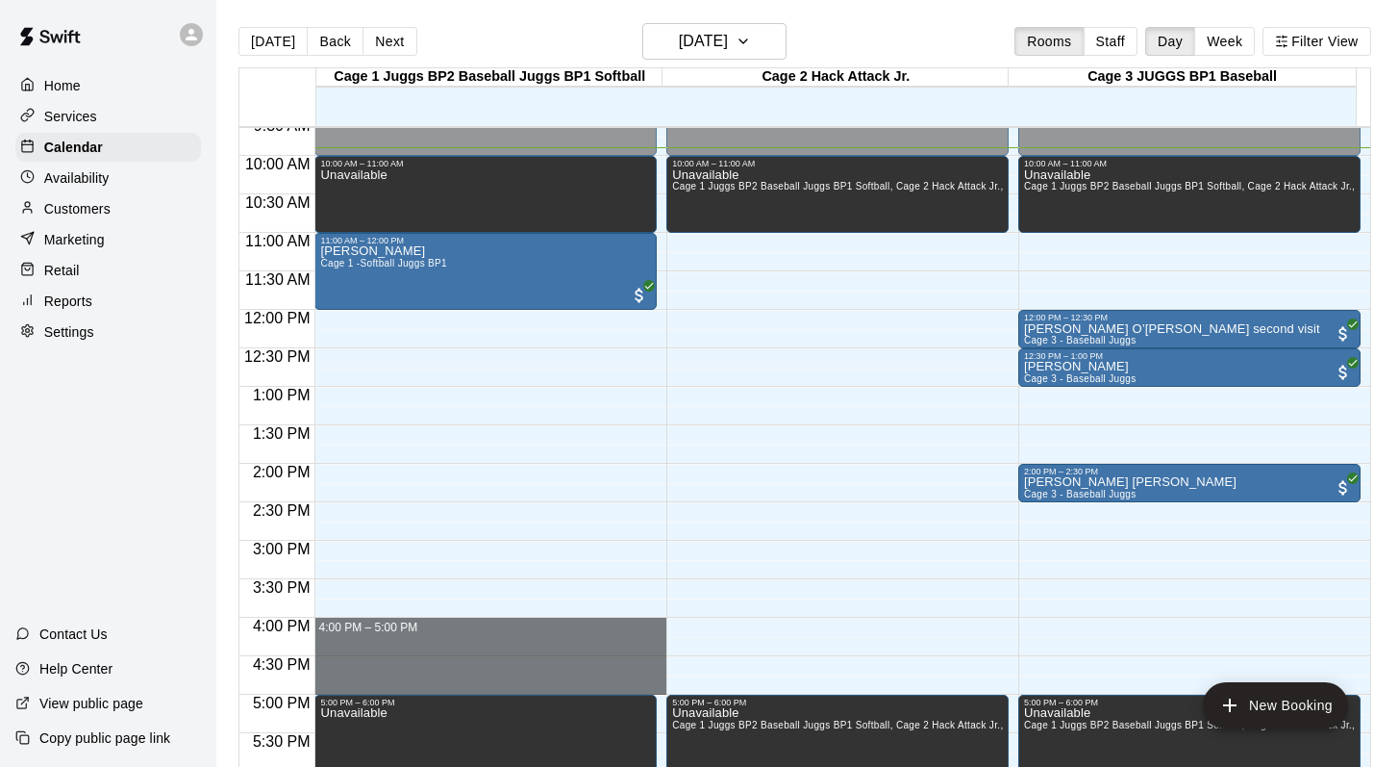
drag, startPoint x: 349, startPoint y: 627, endPoint x: 348, endPoint y: 676, distance: 49.1
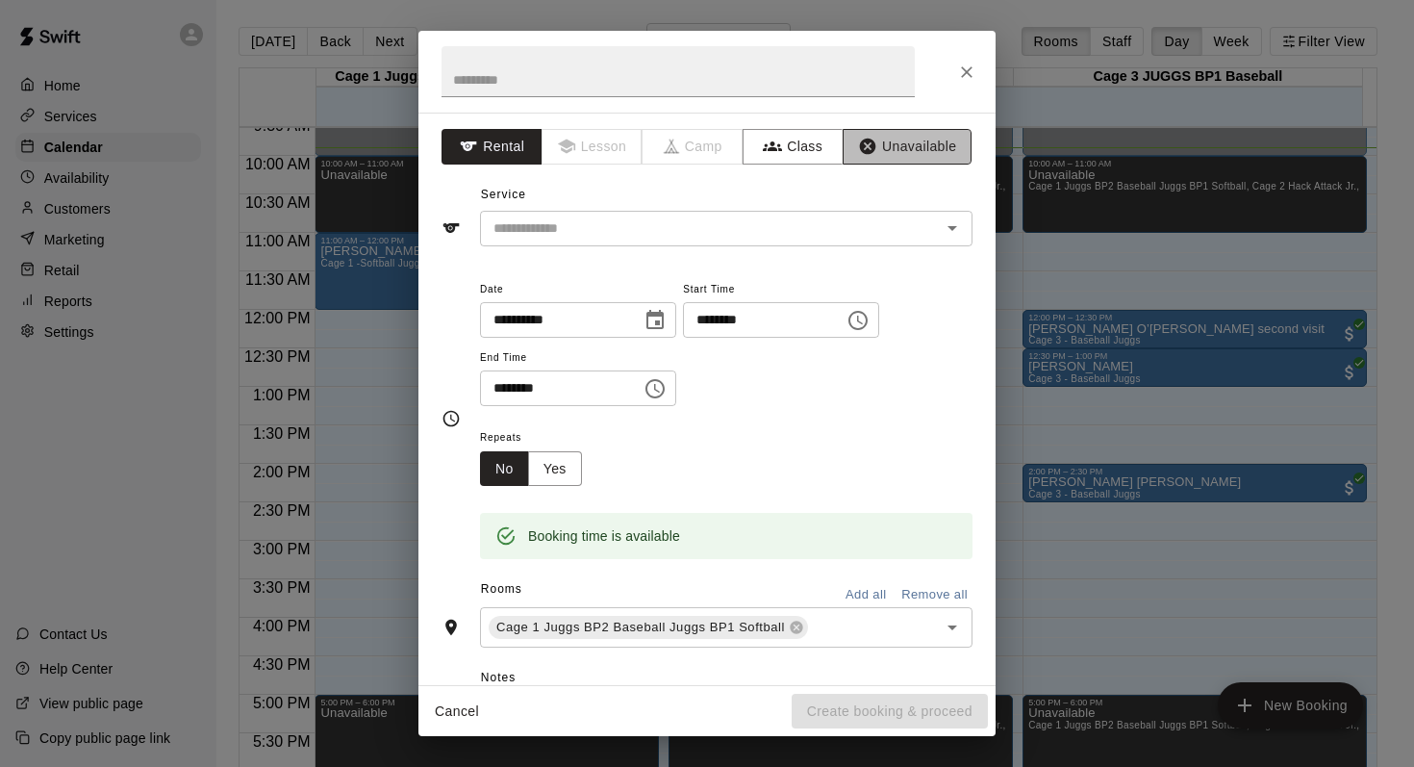
click at [882, 150] on button "Unavailable" at bounding box center [907, 147] width 129 height 36
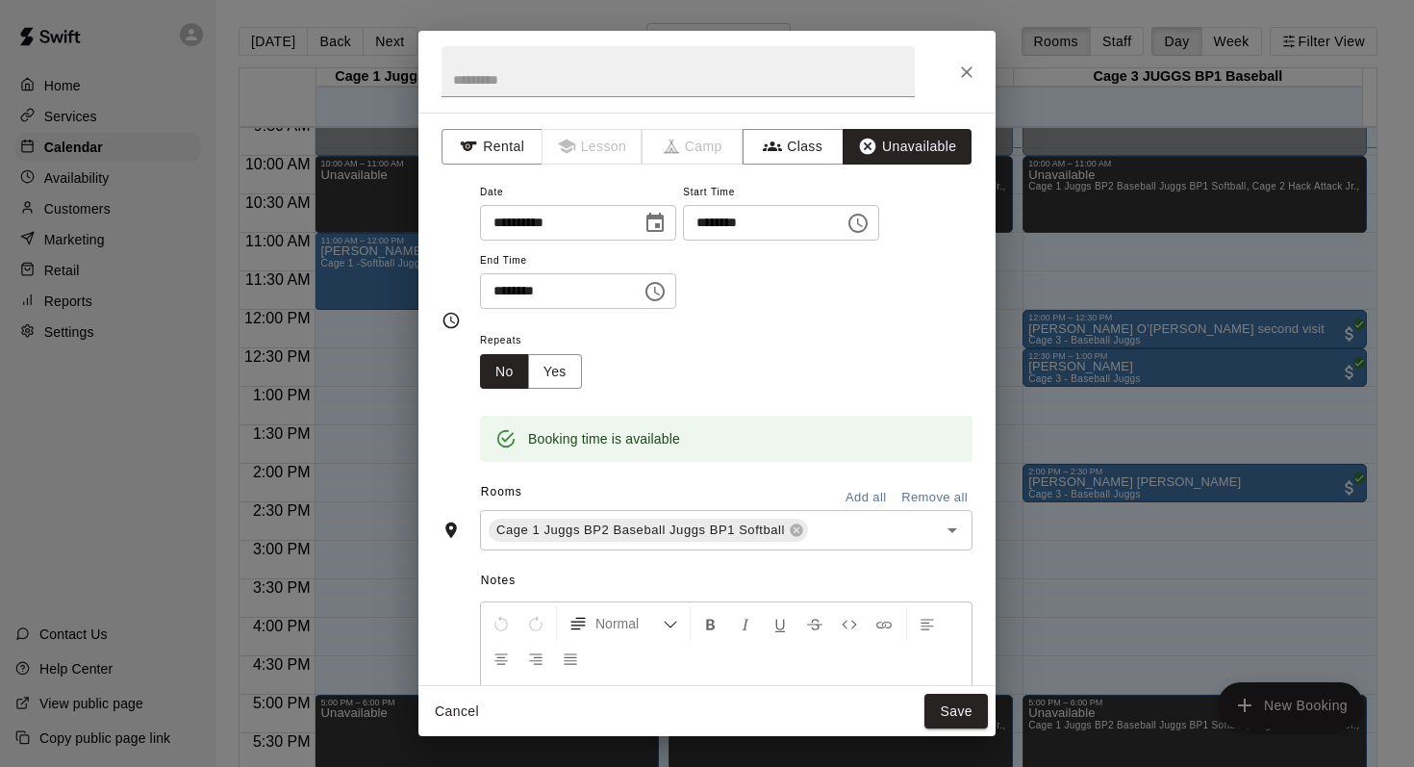
click at [847, 494] on button "Add all" at bounding box center [866, 498] width 62 height 30
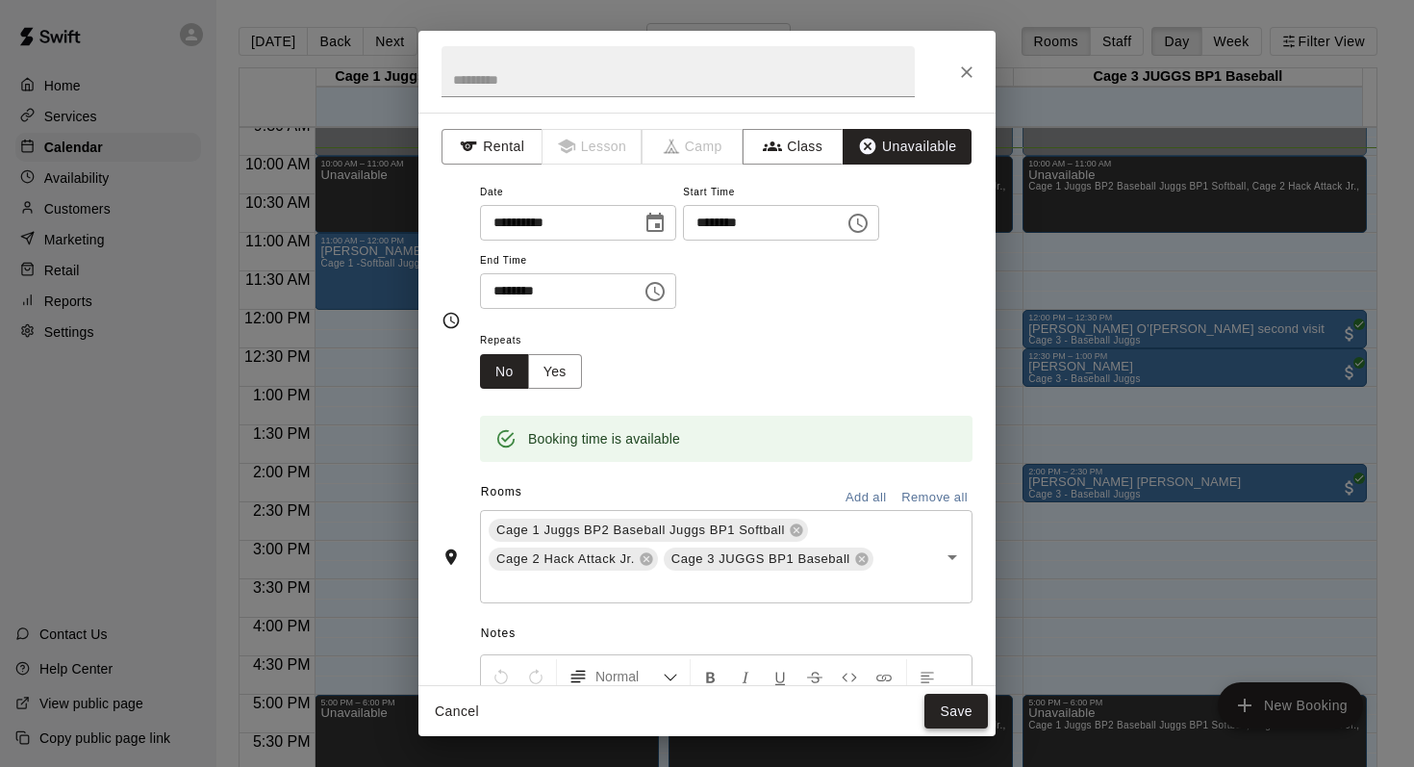
click at [945, 699] on button "Save" at bounding box center [955, 711] width 63 height 36
